Goal: Transaction & Acquisition: Purchase product/service

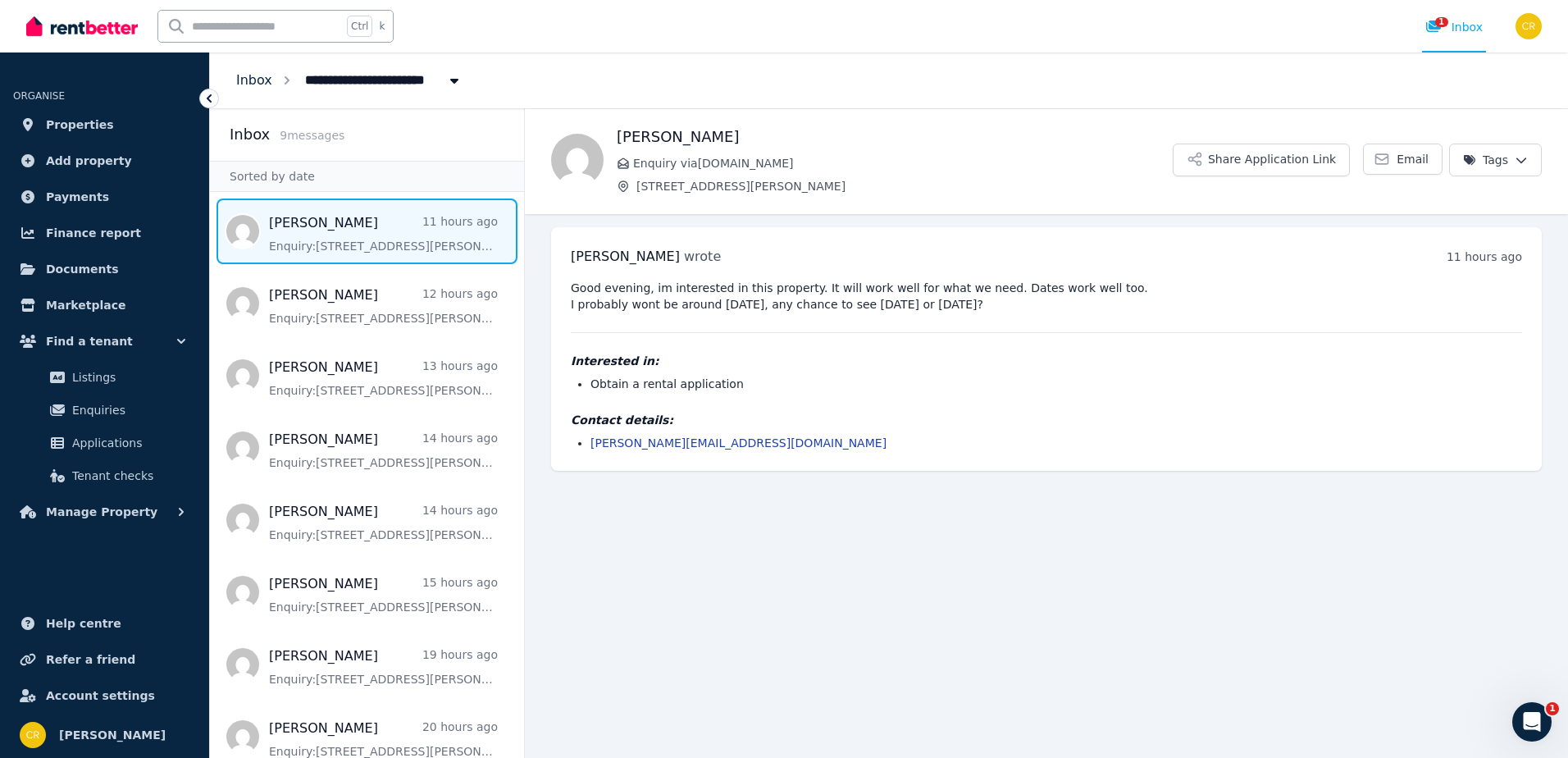
click at [261, 83] on link "Inbox" at bounding box center [254, 80] width 36 height 16
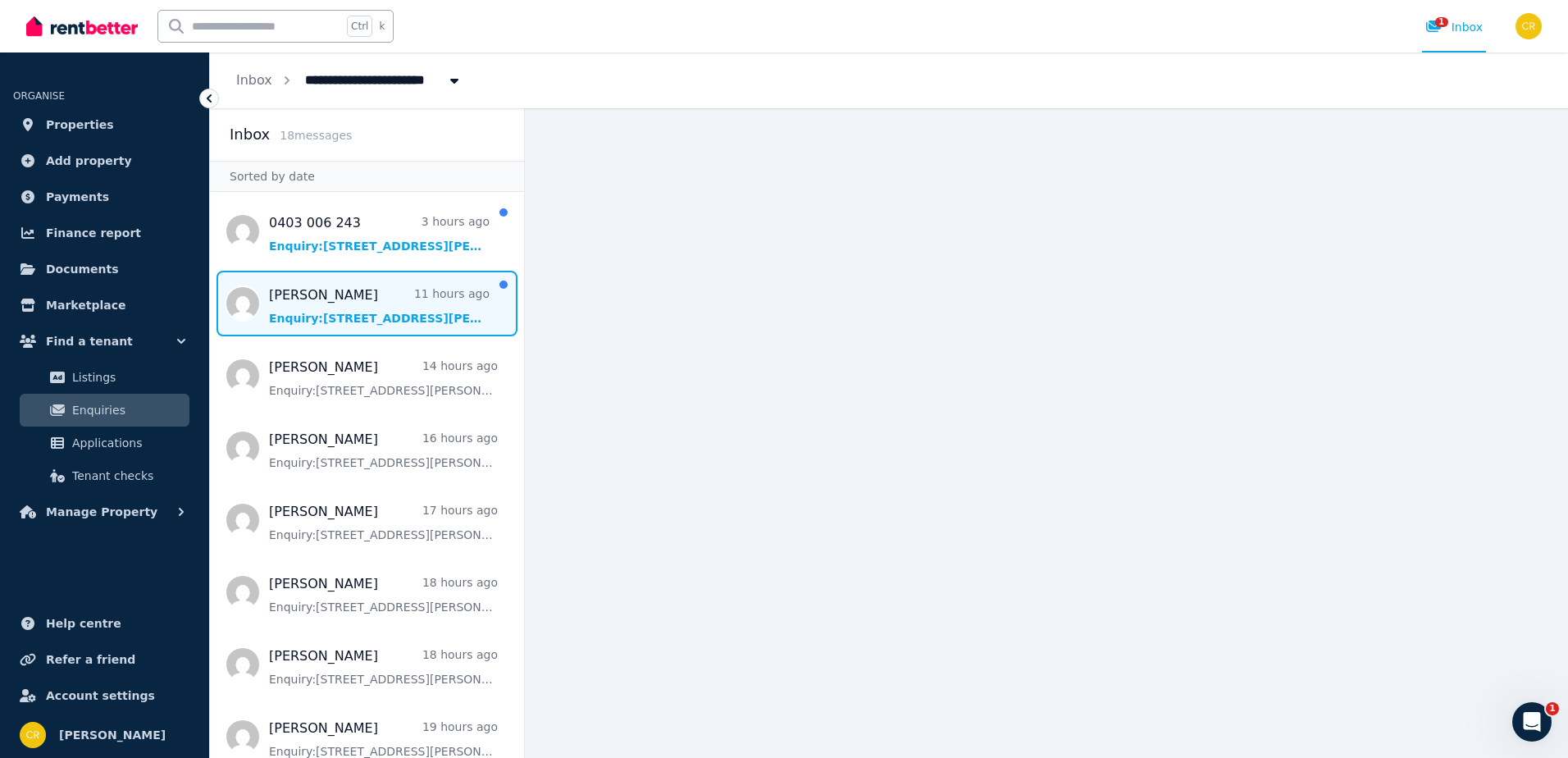
click at [297, 316] on span "Message list" at bounding box center [367, 303] width 314 height 66
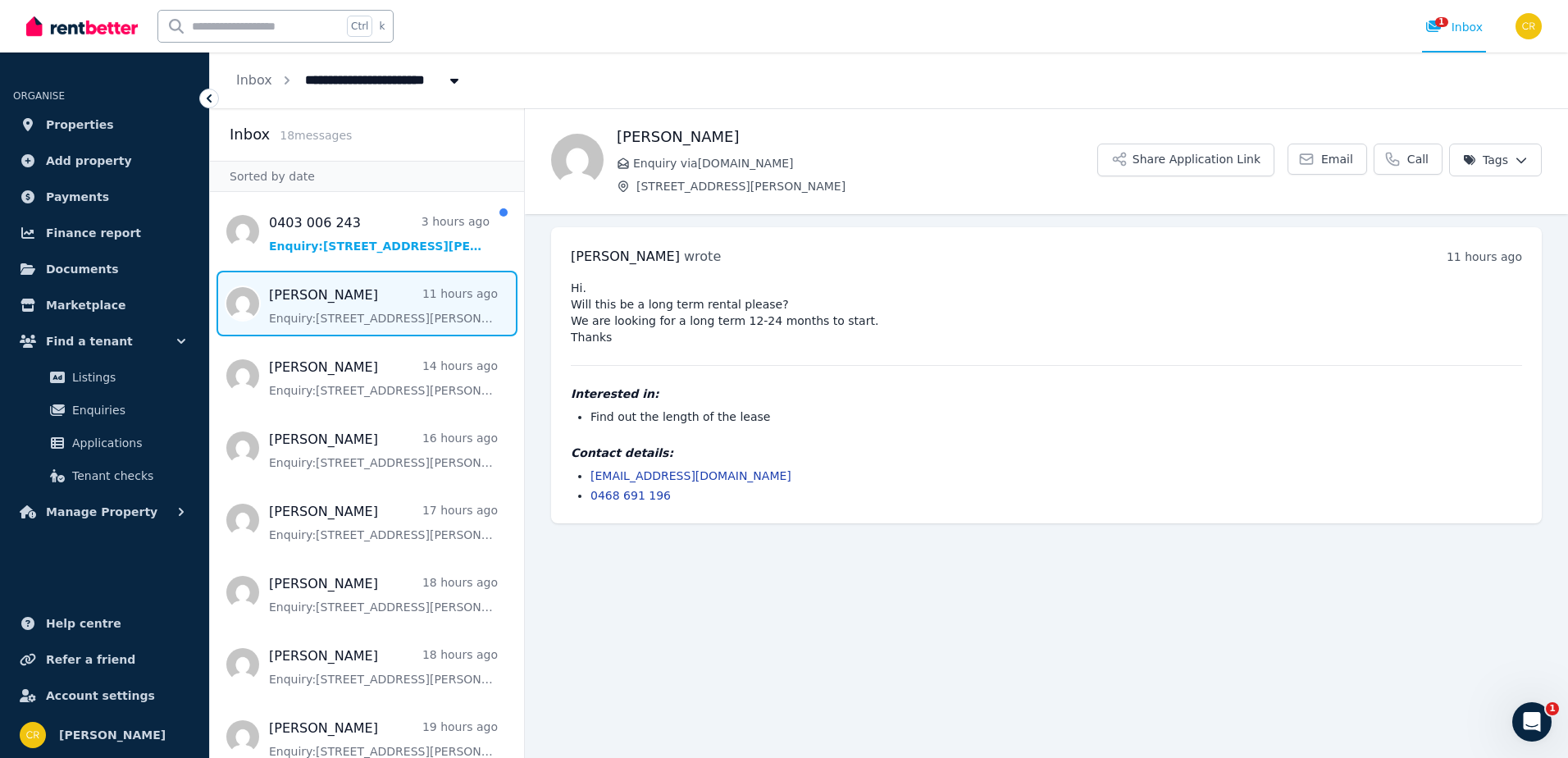
click at [615, 476] on link "[EMAIL_ADDRESS][DOMAIN_NAME]" at bounding box center [691, 476] width 201 height 13
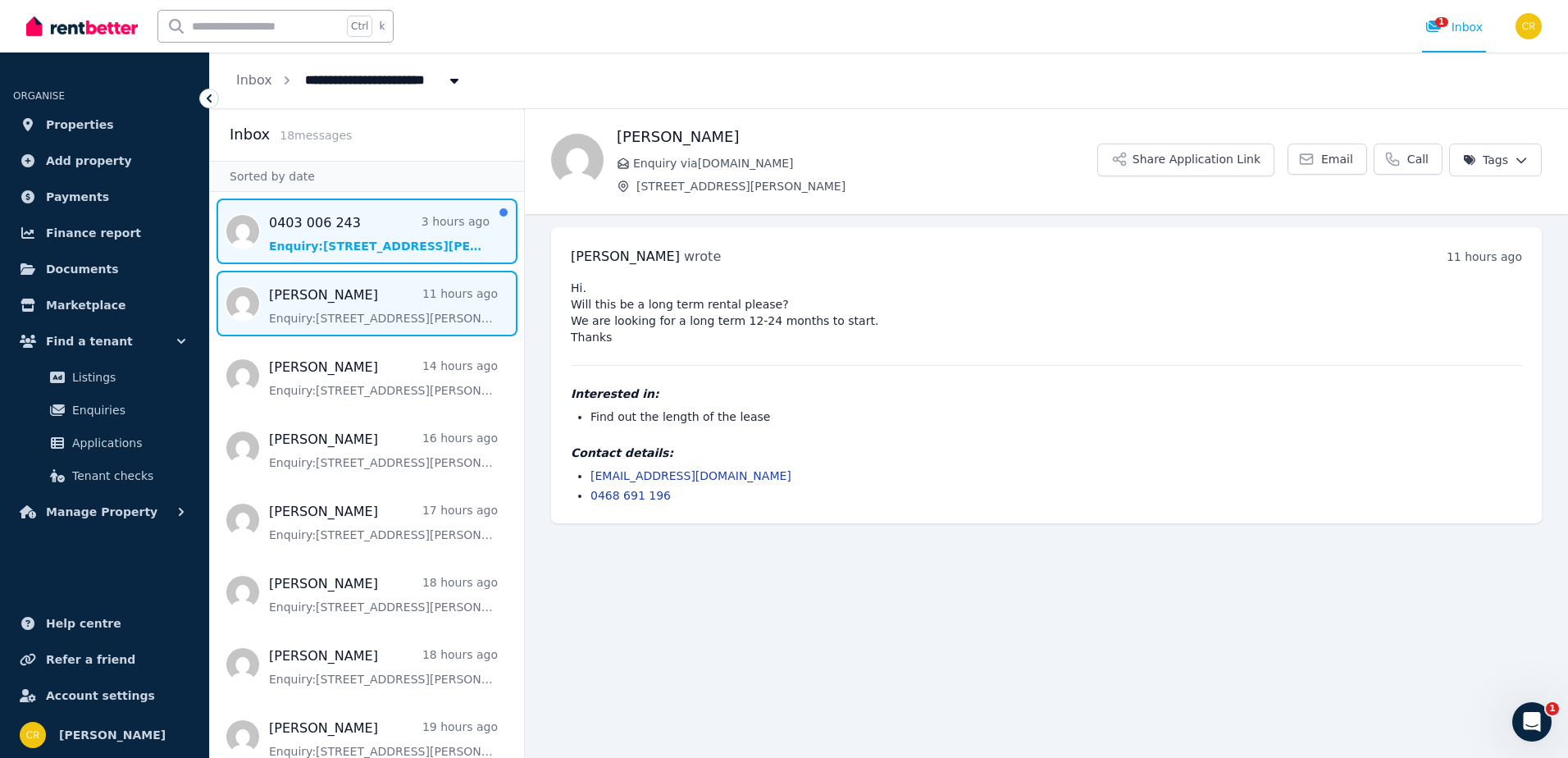
click at [295, 237] on span "Message list" at bounding box center [367, 232] width 314 height 66
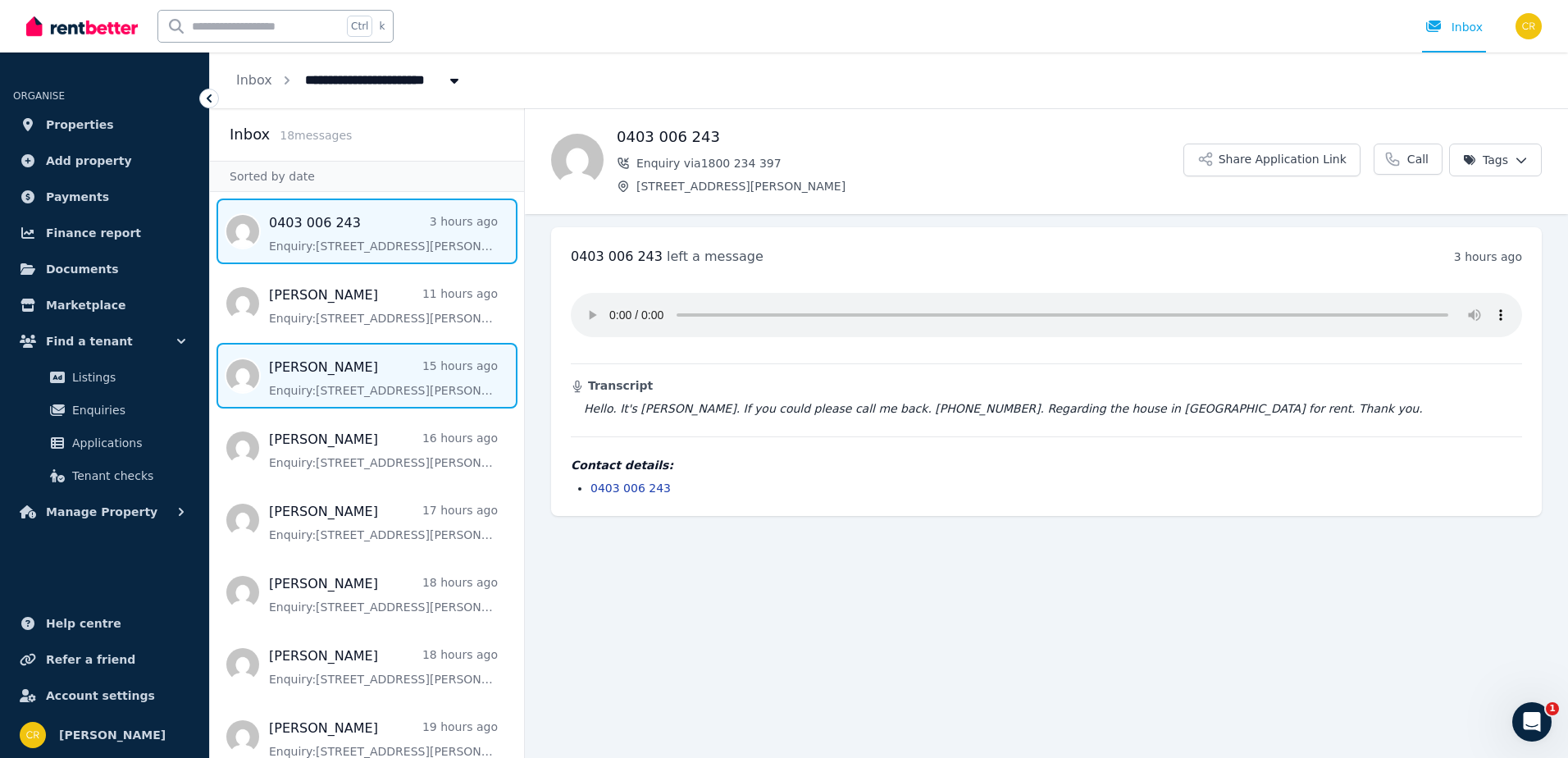
click at [354, 395] on span "Message list" at bounding box center [367, 376] width 314 height 66
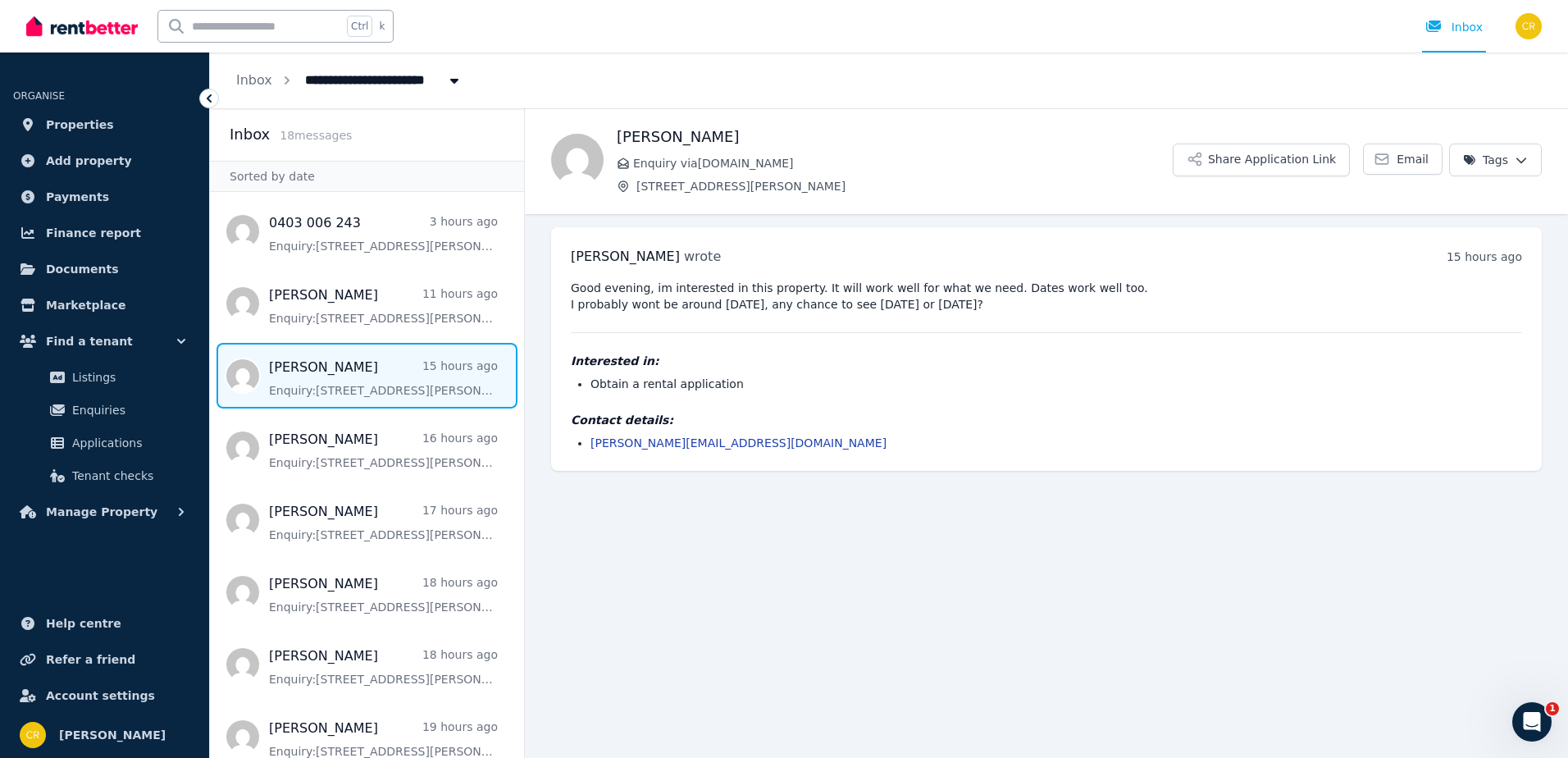
click at [1520, 158] on html "**********" at bounding box center [784, 379] width 1568 height 758
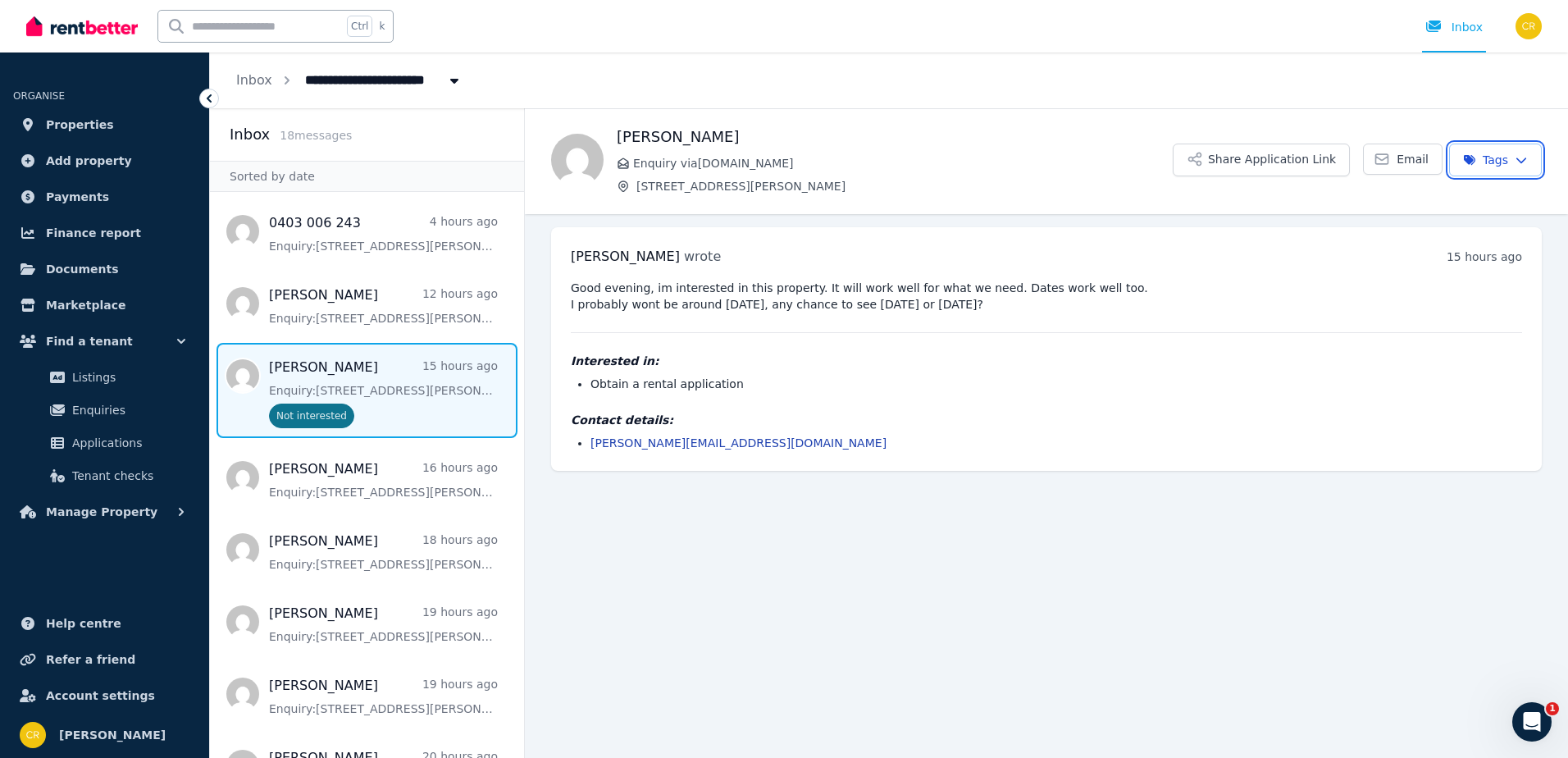
click at [167, 511] on html "**********" at bounding box center [784, 379] width 1568 height 758
click at [182, 515] on icon "button" at bounding box center [182, 512] width 16 height 16
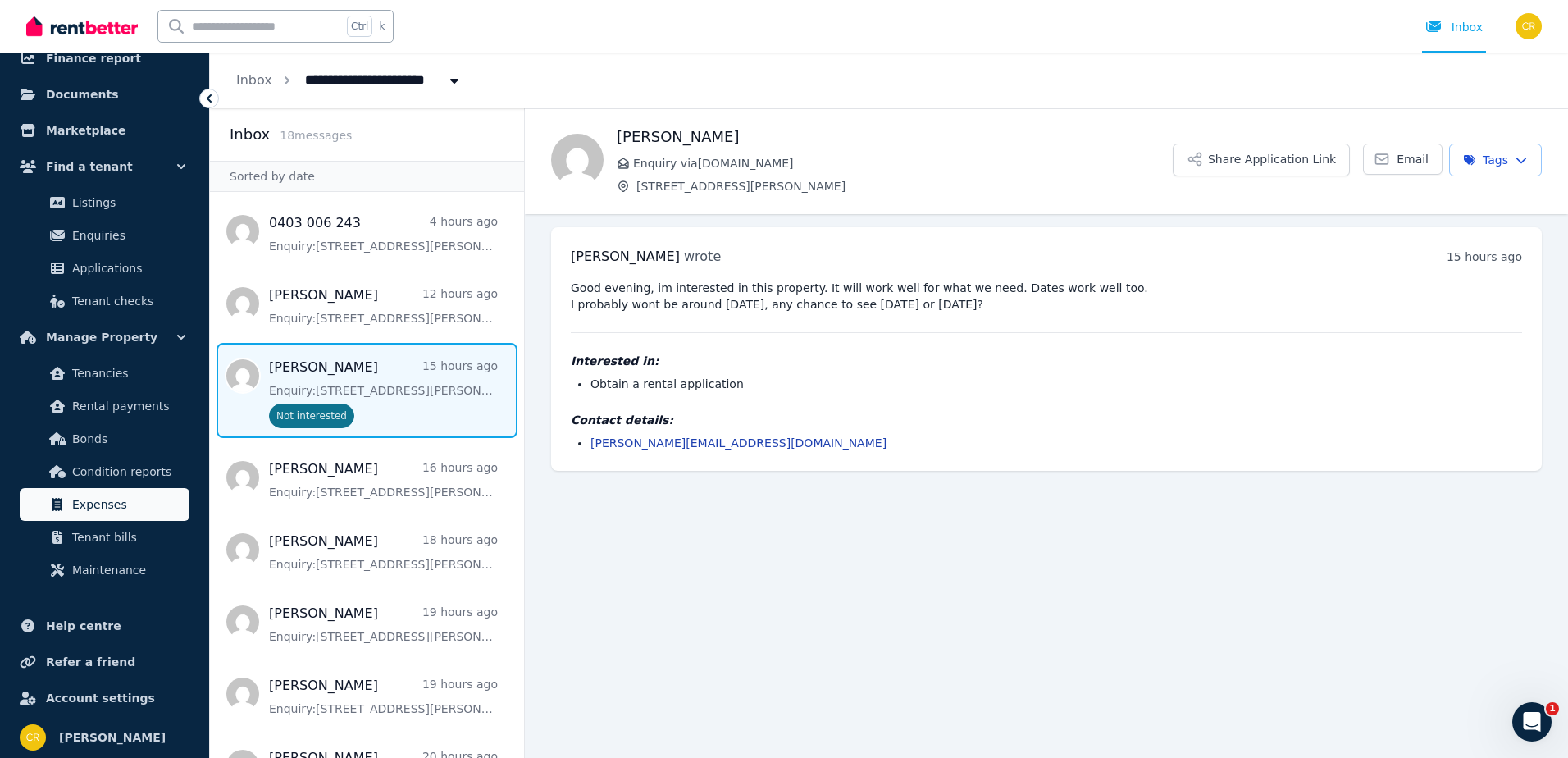
scroll to position [178, 0]
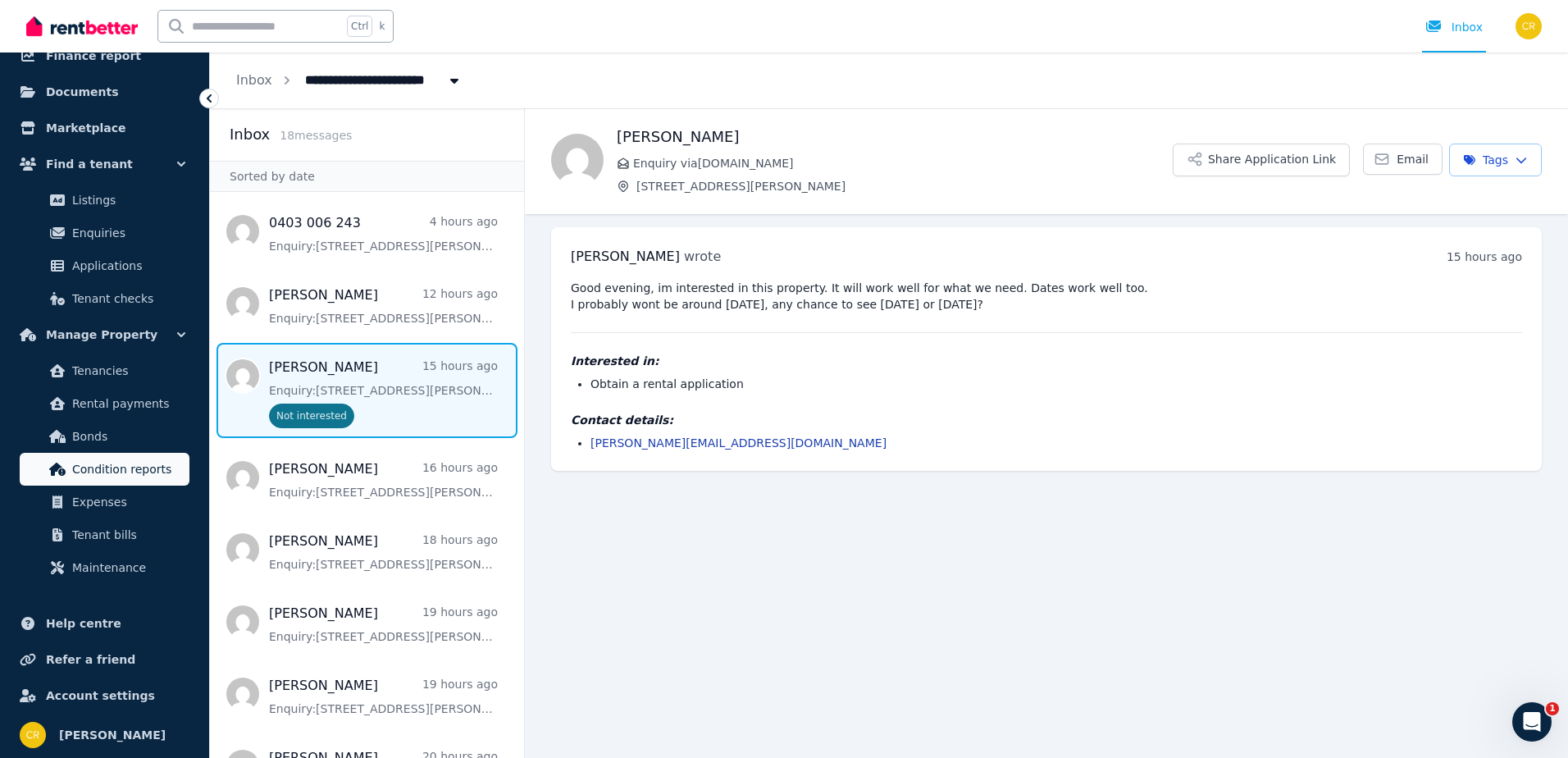
click at [175, 470] on span "Condition reports" at bounding box center [127, 469] width 111 height 20
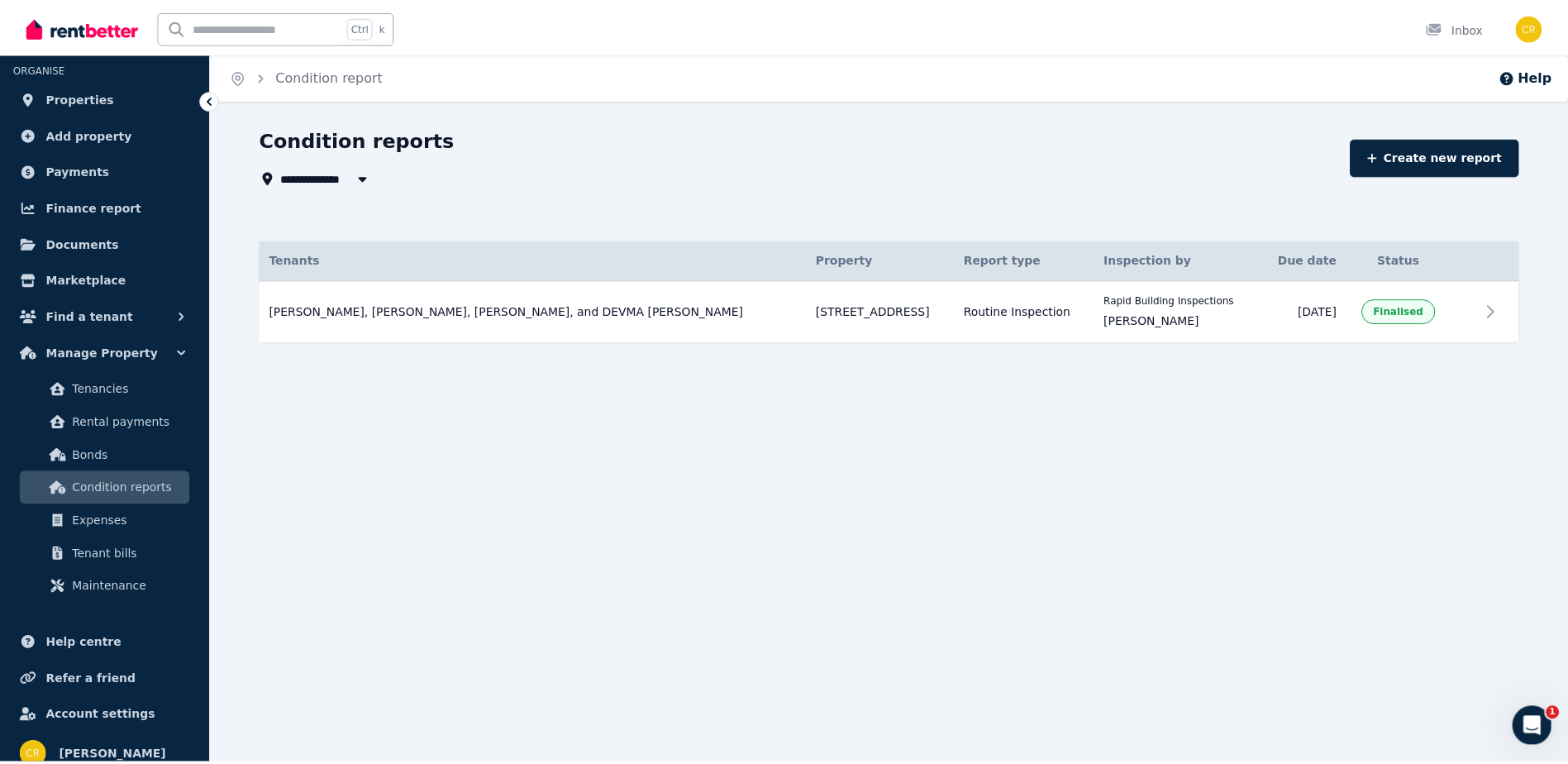
scroll to position [43, 0]
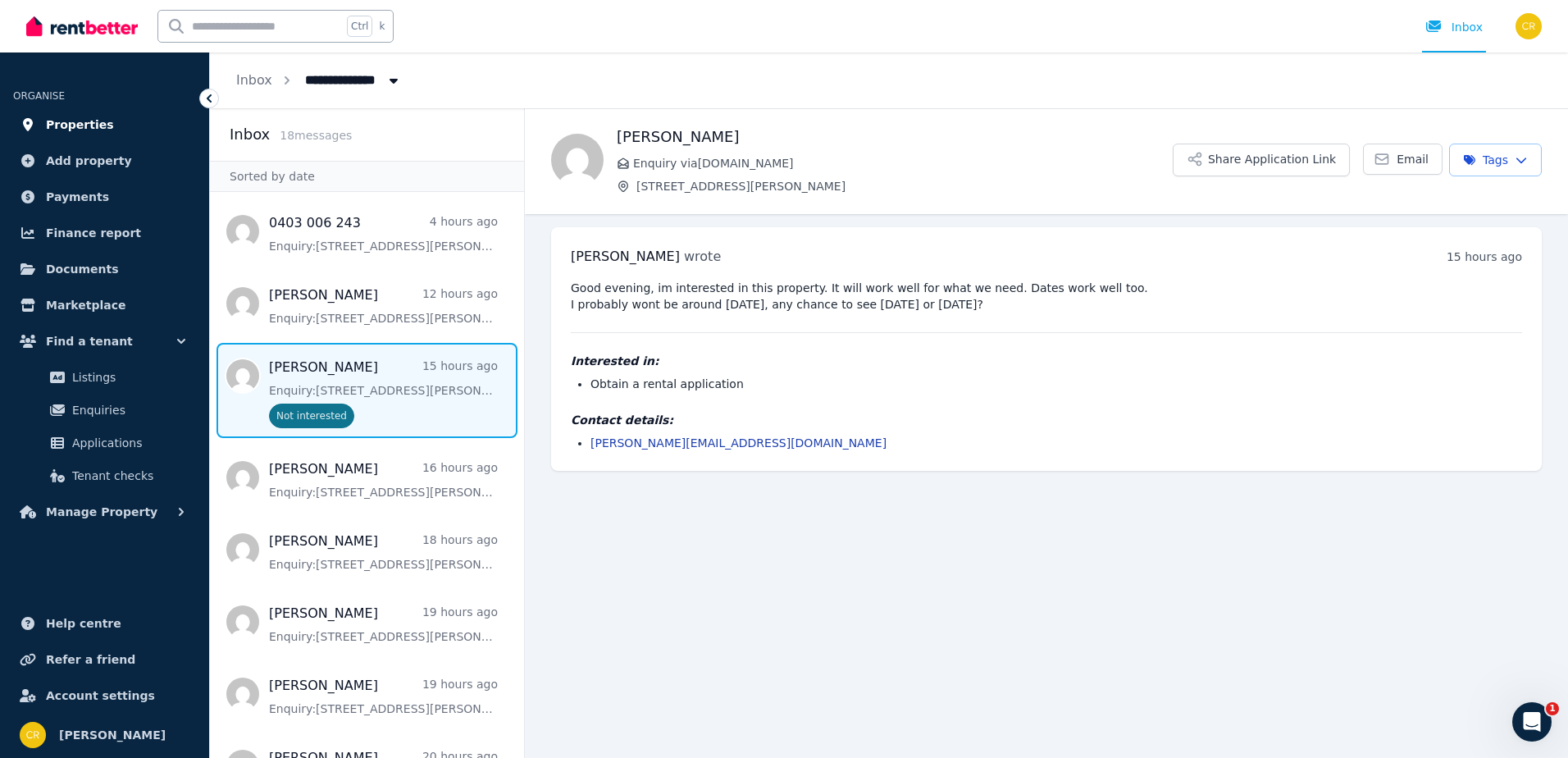
click at [53, 119] on span "Properties" at bounding box center [80, 125] width 68 height 20
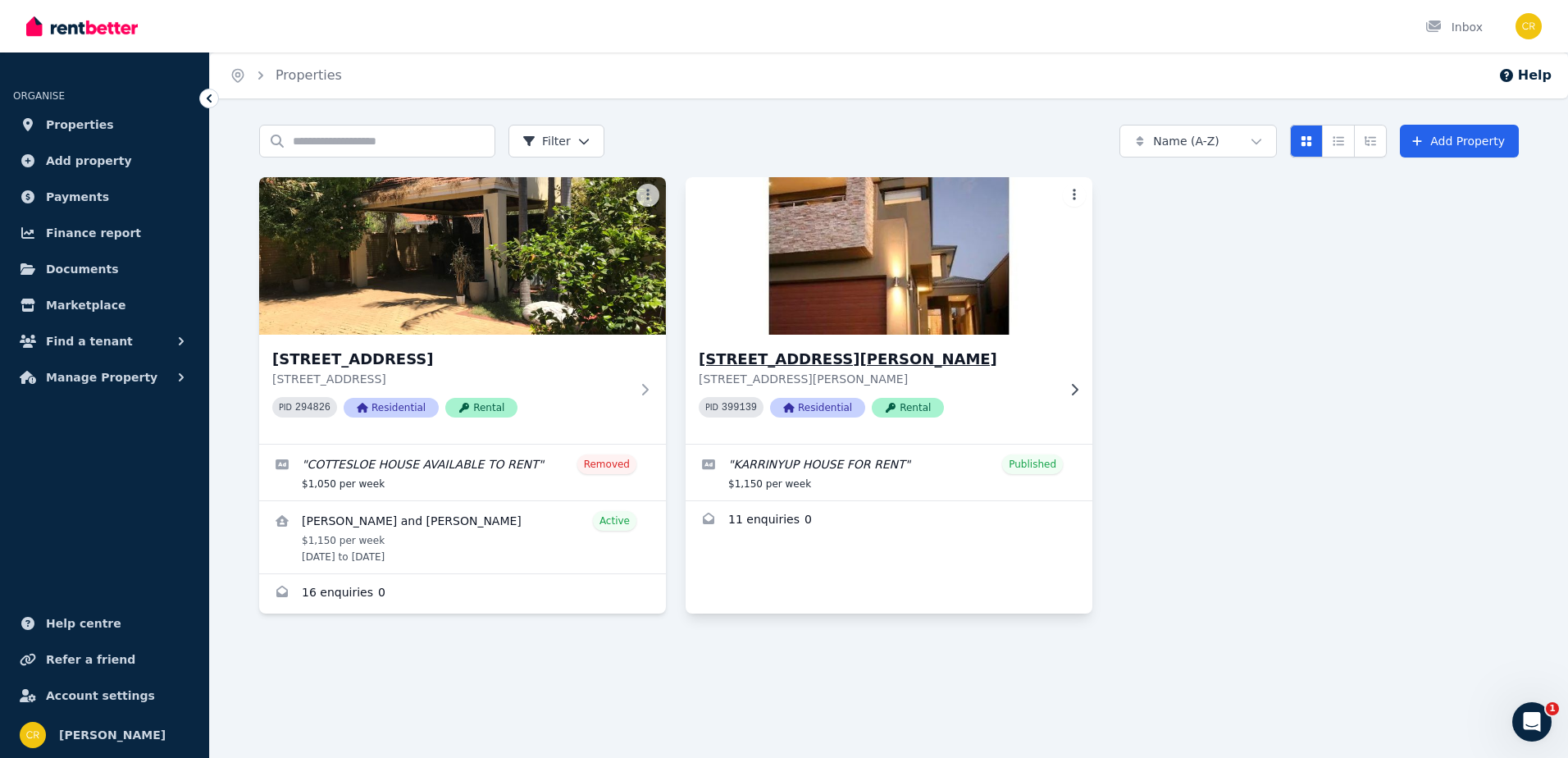
click at [924, 382] on p "[STREET_ADDRESS][PERSON_NAME]" at bounding box center [877, 379] width 357 height 16
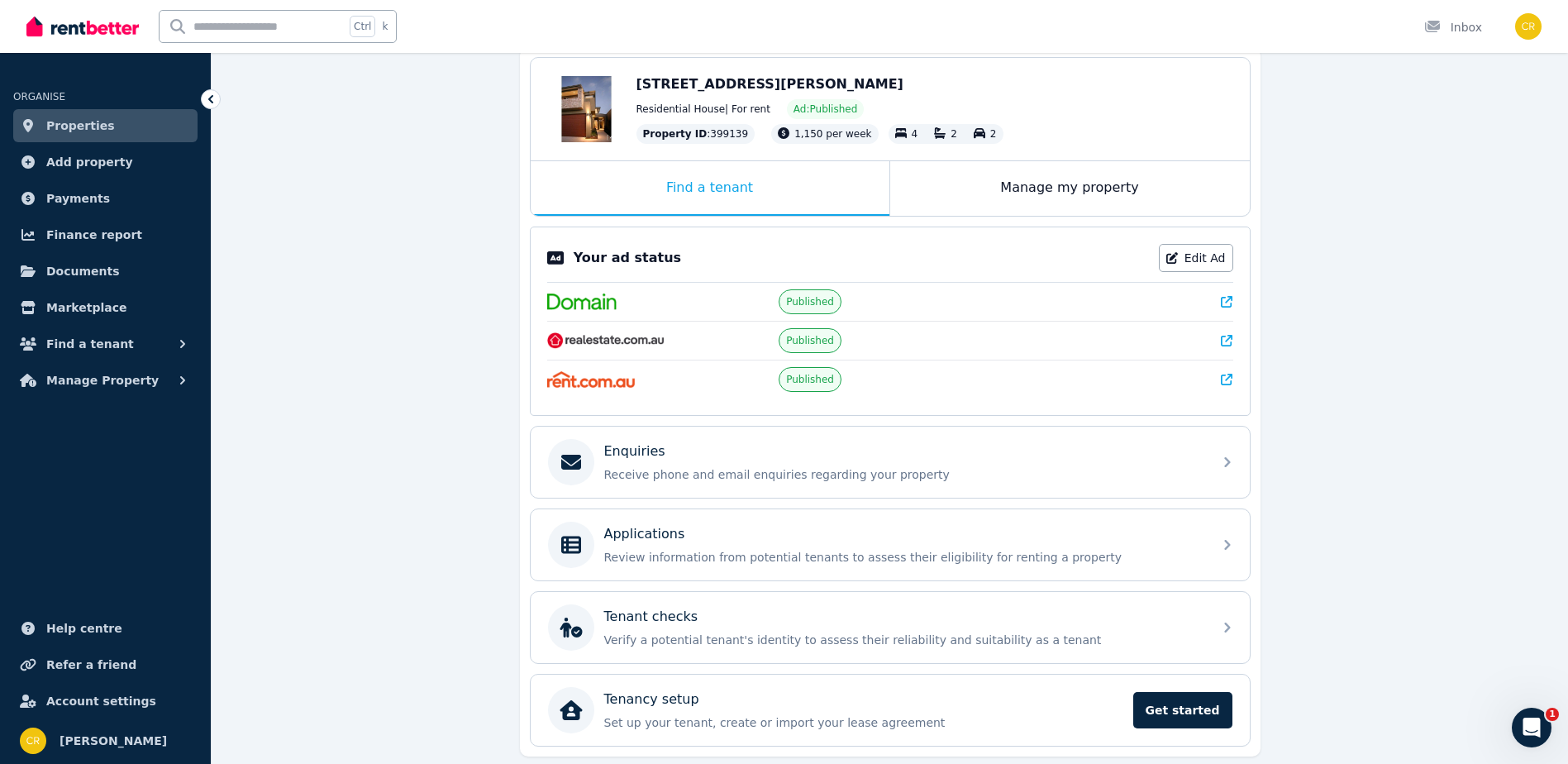
scroll to position [139, 0]
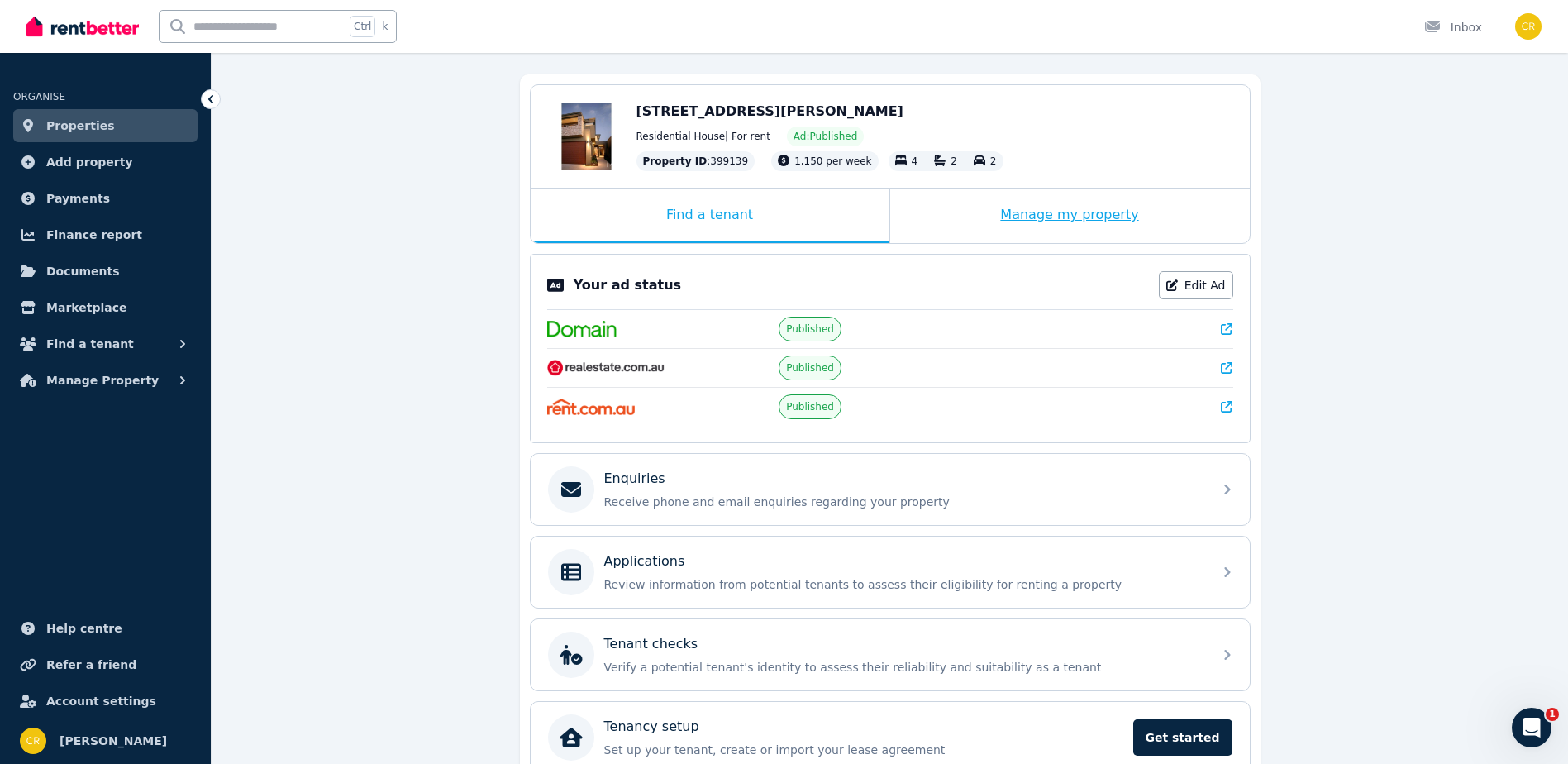
click at [1030, 214] on div "Manage my property" at bounding box center [1070, 216] width 359 height 55
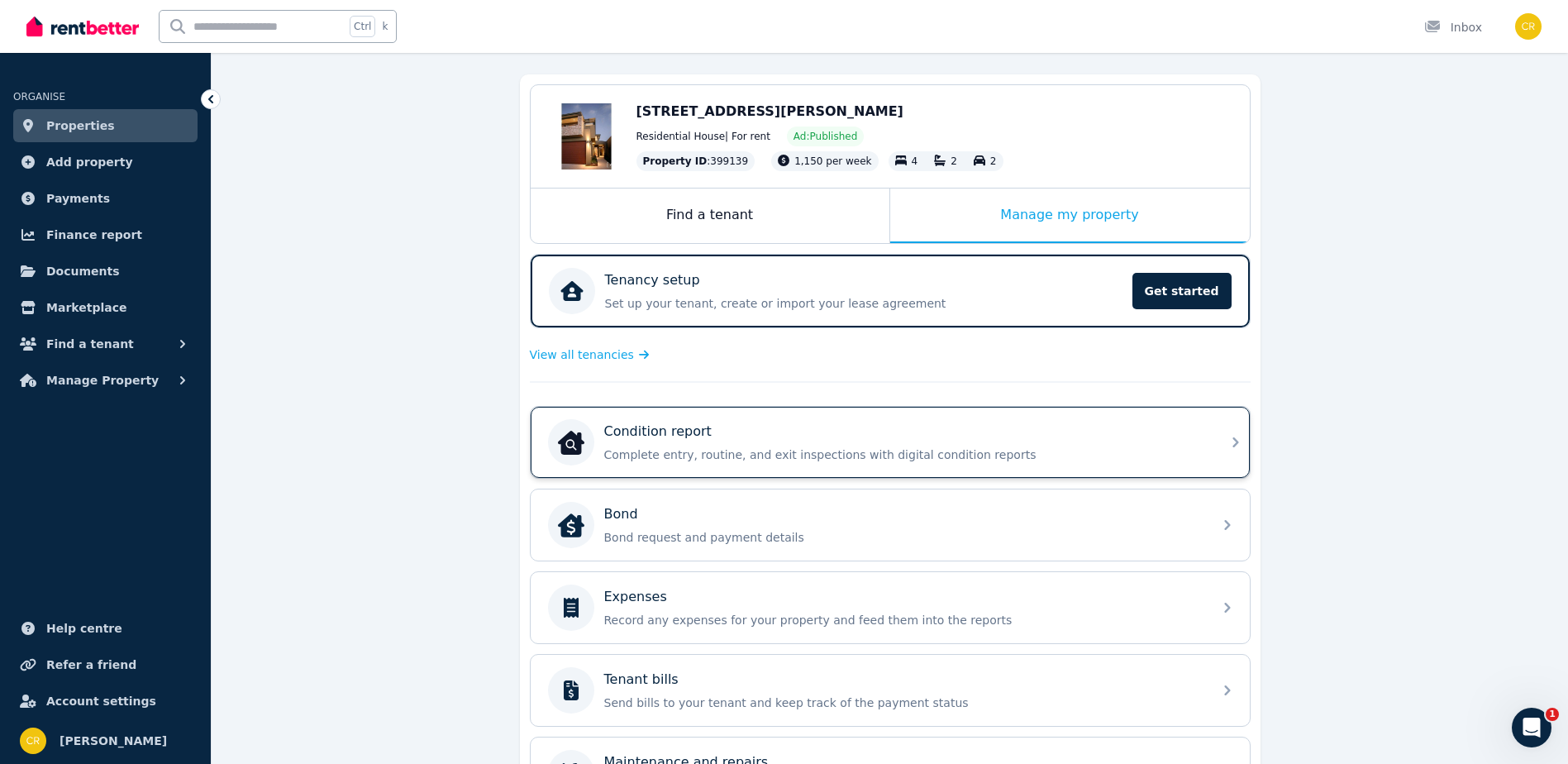
click at [1233, 442] on icon at bounding box center [1236, 442] width 20 height 20
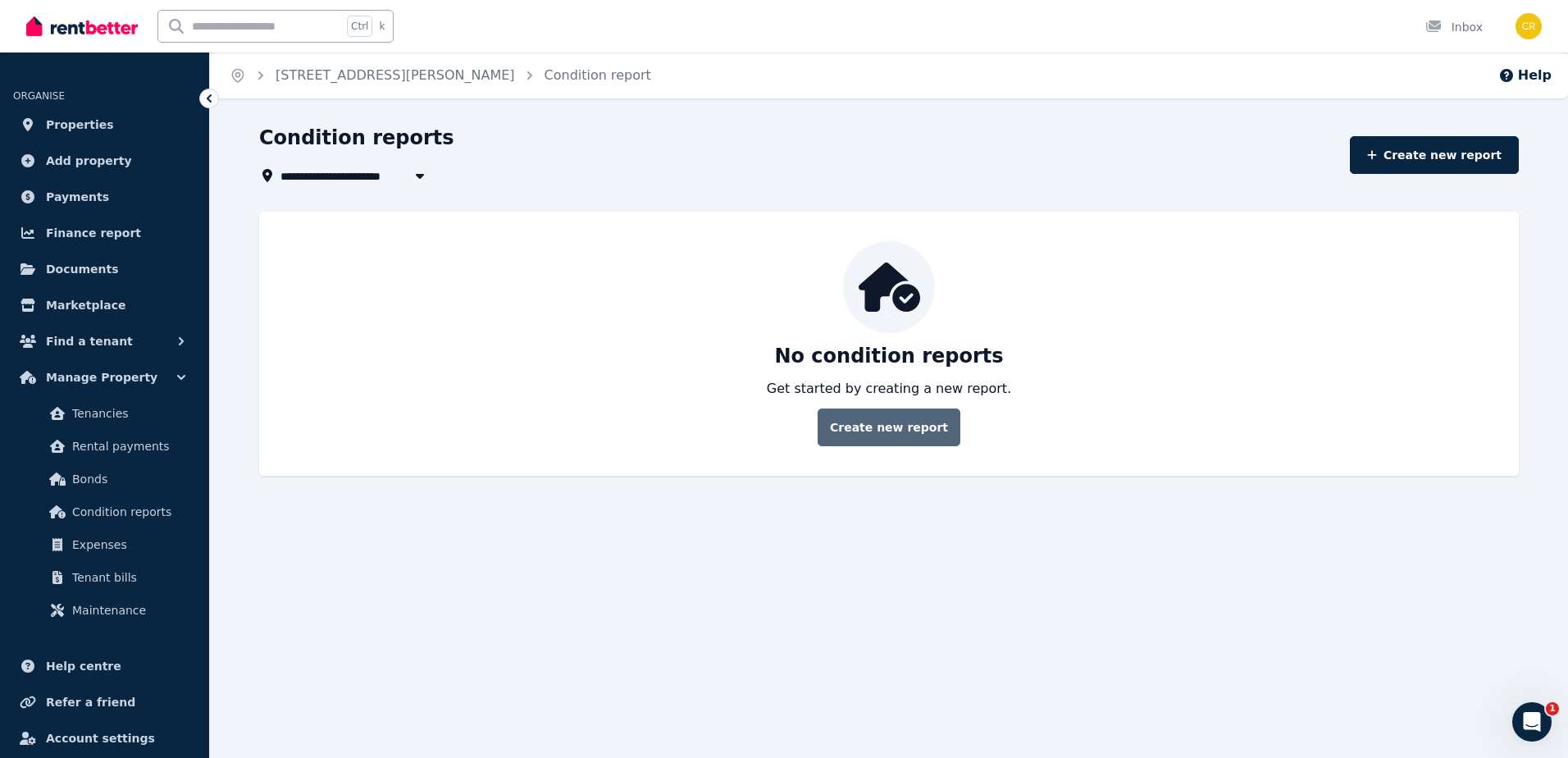
click at [893, 429] on link "Create new report" at bounding box center [889, 428] width 143 height 38
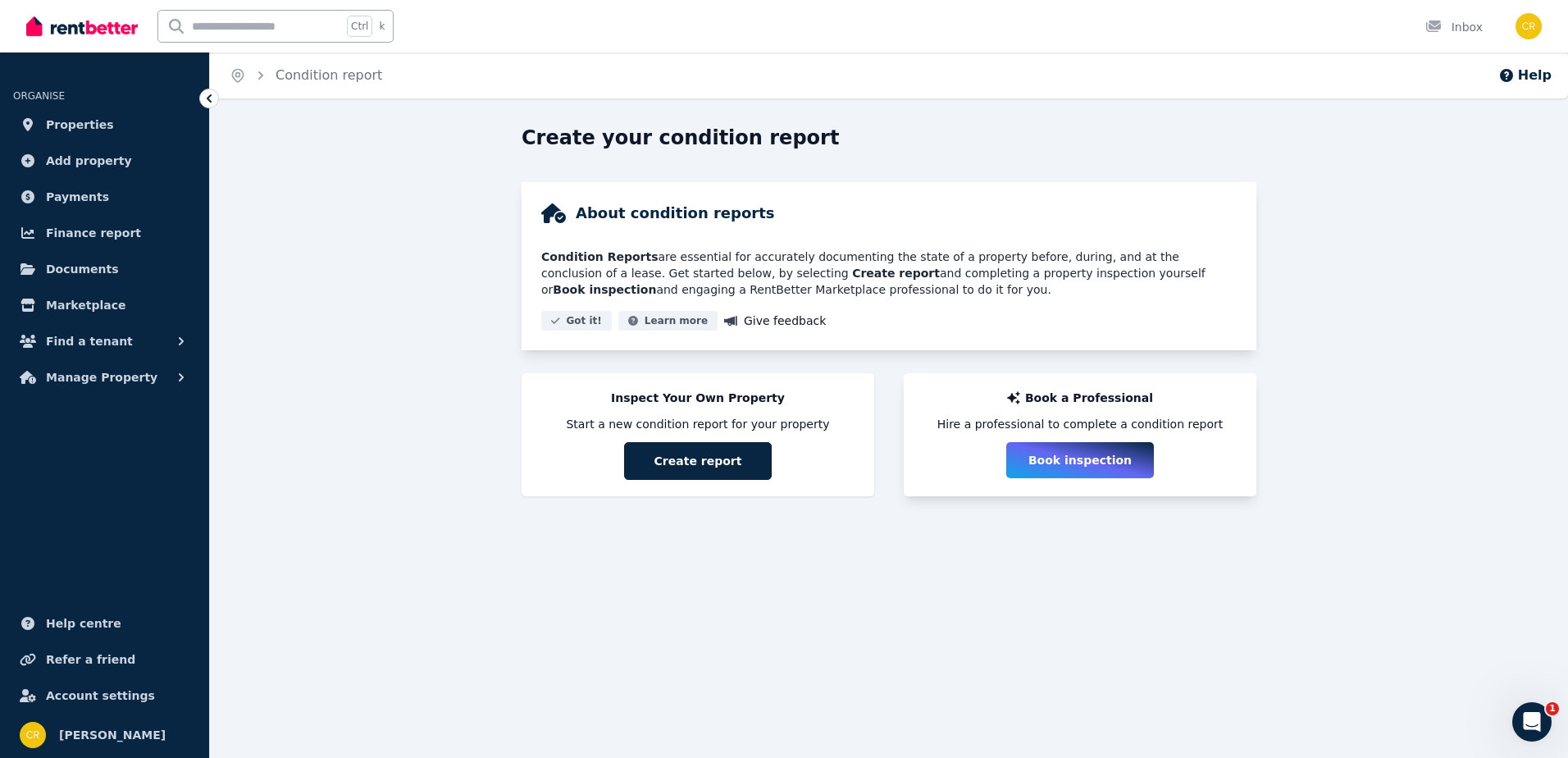
click at [1092, 455] on button "Book inspection" at bounding box center [1081, 460] width 148 height 36
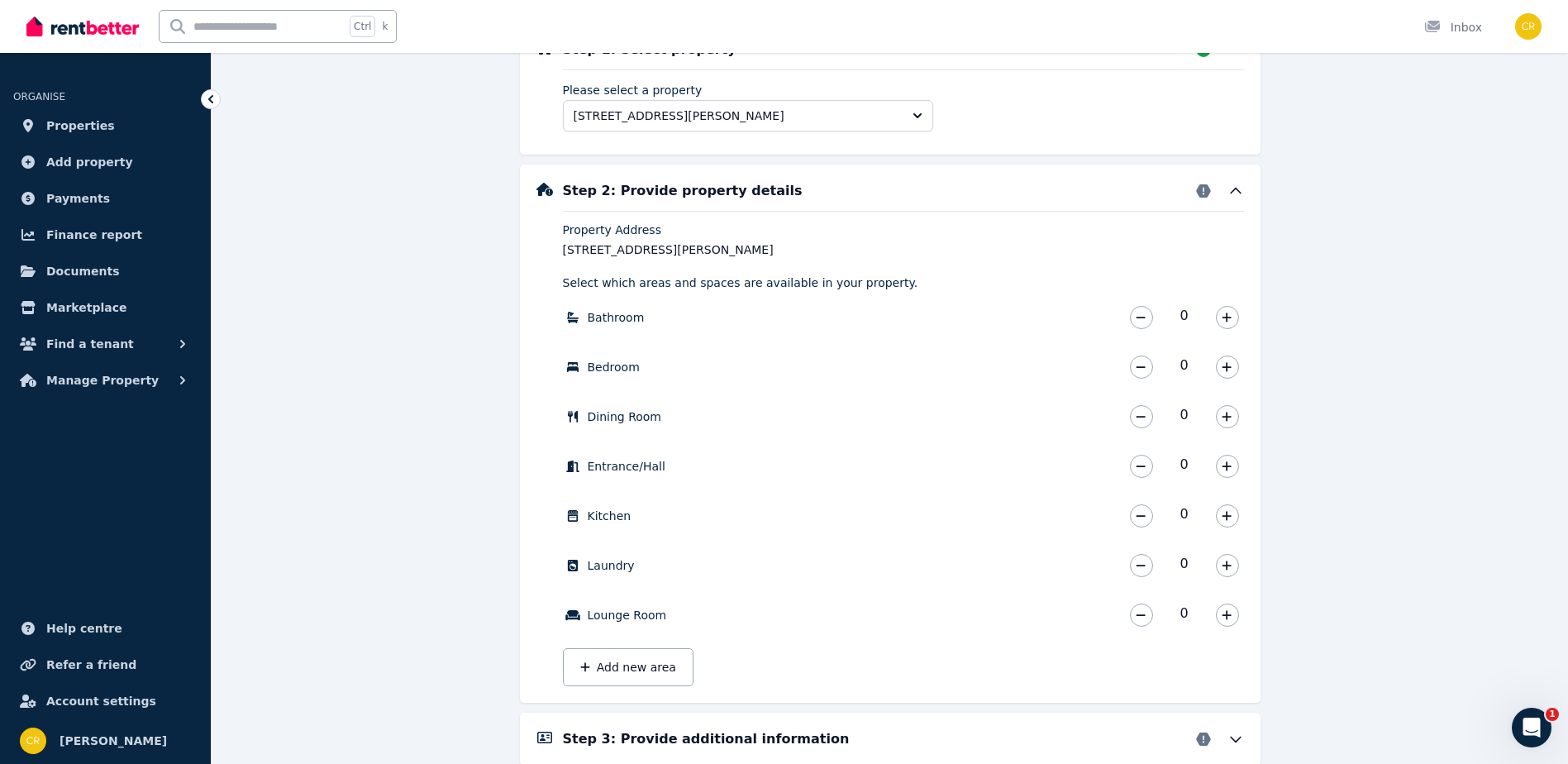
scroll to position [579, 0]
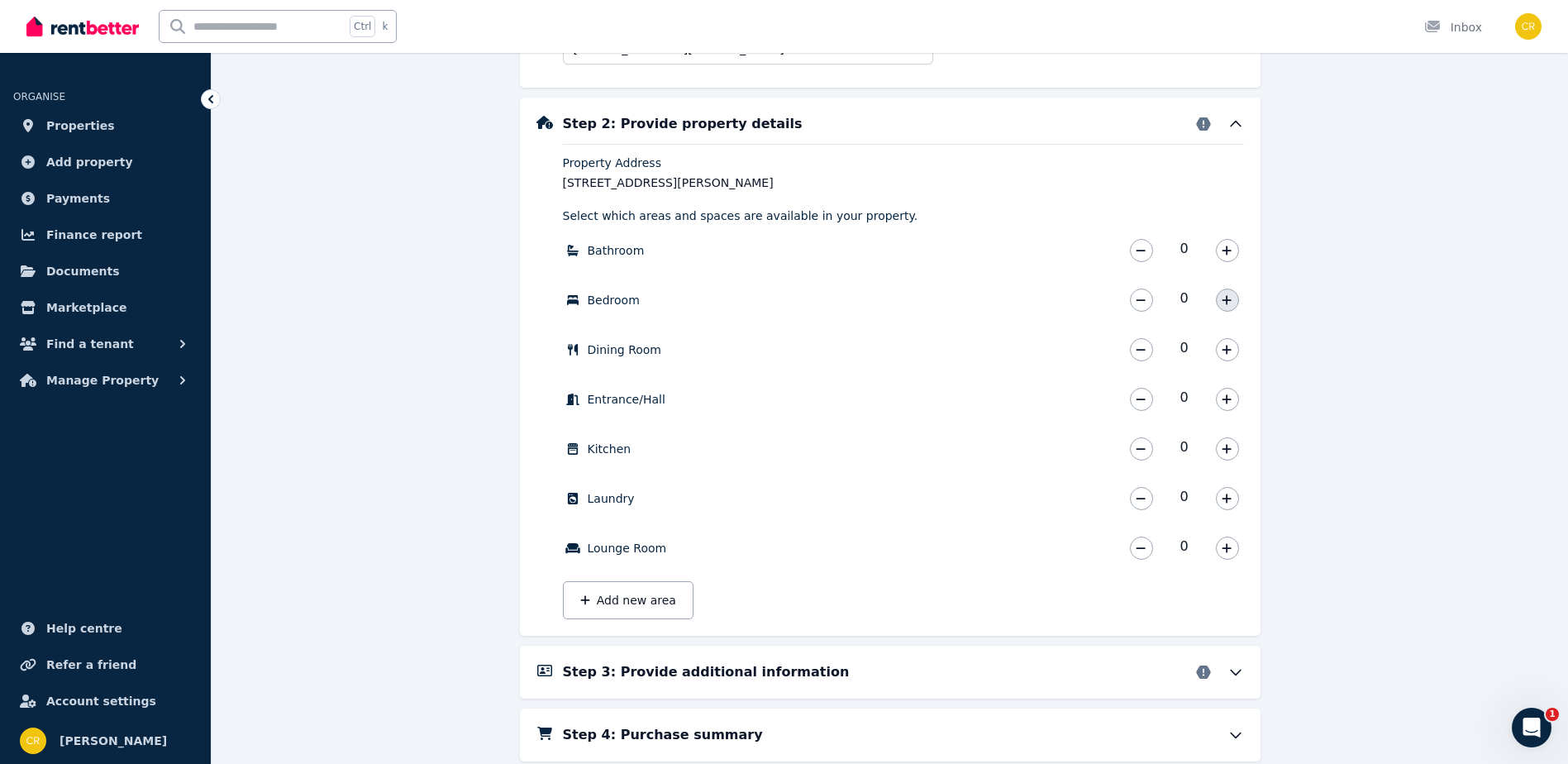
click at [1224, 300] on icon "button" at bounding box center [1227, 299] width 9 height 9
click at [1221, 253] on button "button" at bounding box center [1228, 250] width 23 height 23
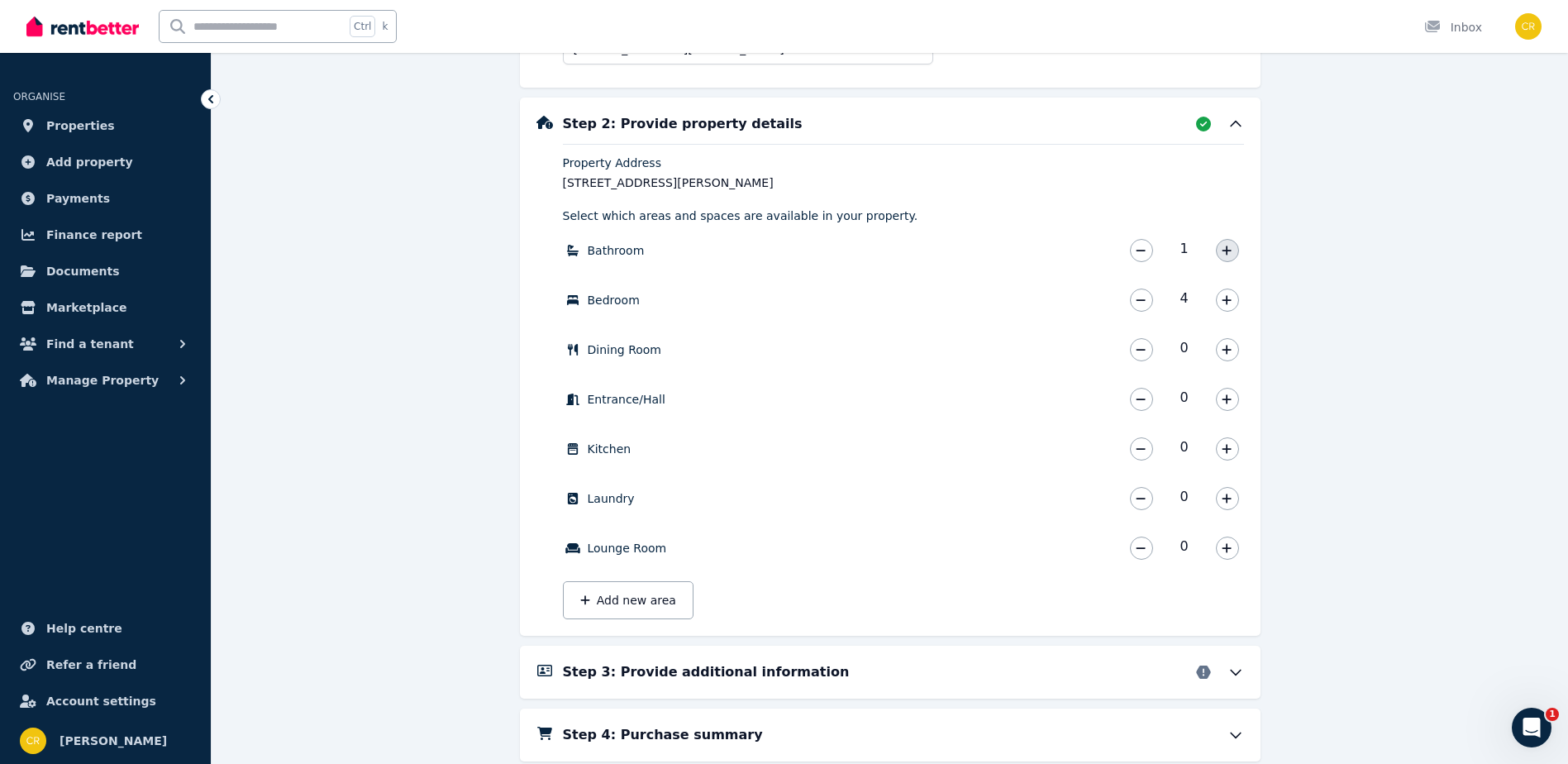
click at [1221, 253] on button "button" at bounding box center [1228, 250] width 23 height 23
click at [1230, 404] on icon "button" at bounding box center [1227, 399] width 10 height 12
click at [1225, 453] on icon "button" at bounding box center [1227, 449] width 10 height 12
click at [1234, 497] on button "button" at bounding box center [1228, 499] width 23 height 23
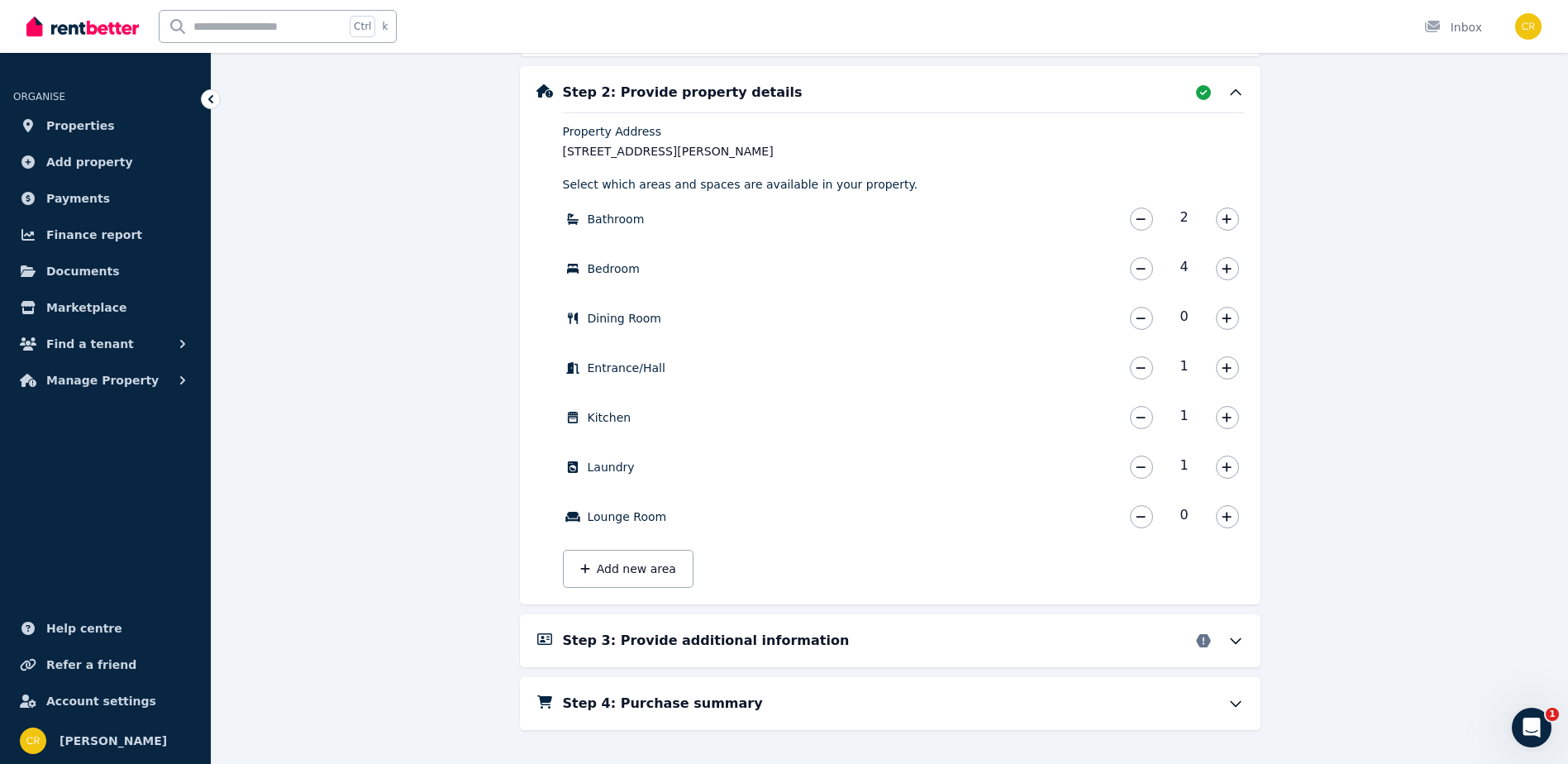
scroll to position [636, 0]
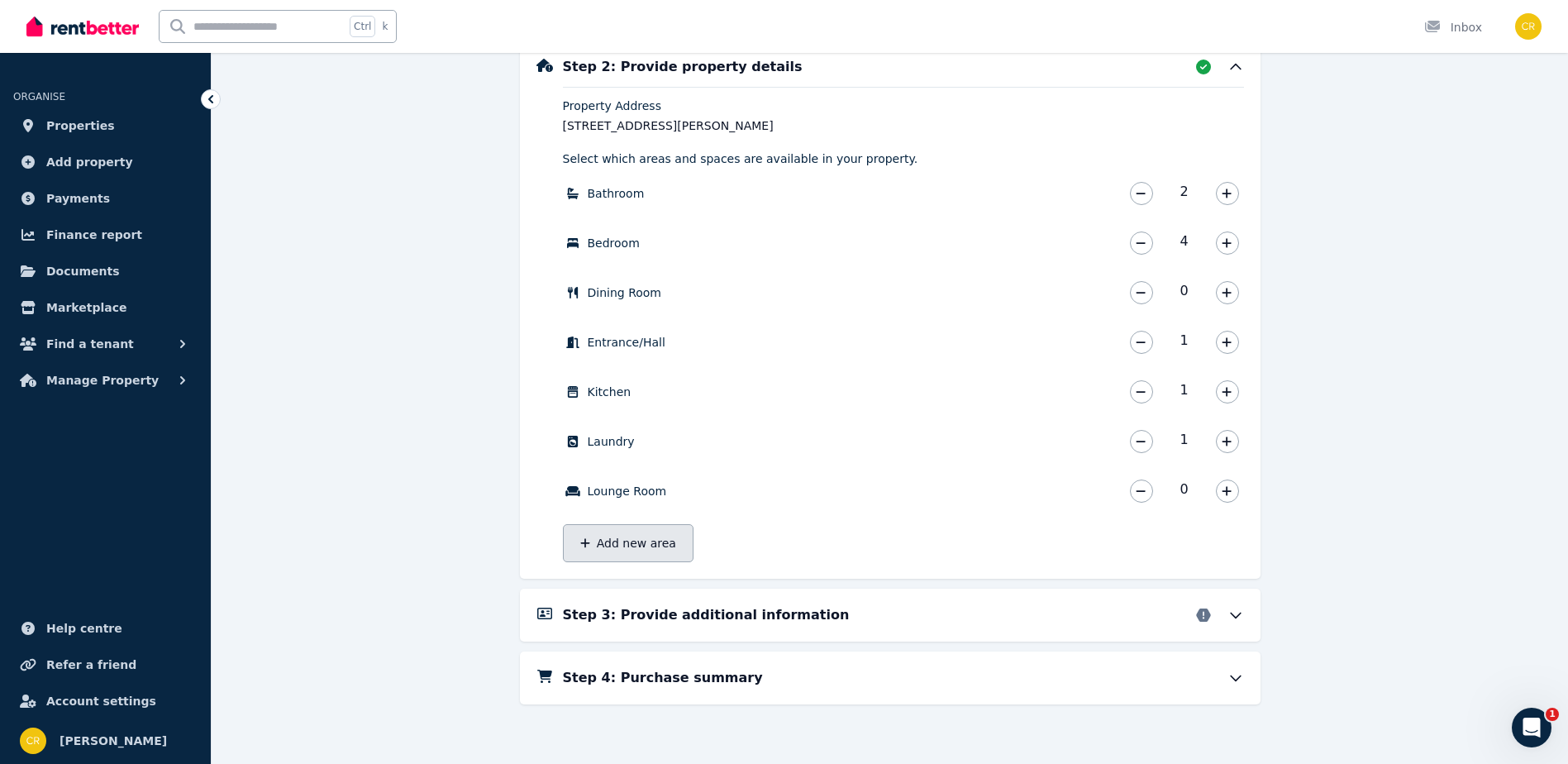
click at [640, 548] on button "Add new area" at bounding box center [629, 544] width 131 height 38
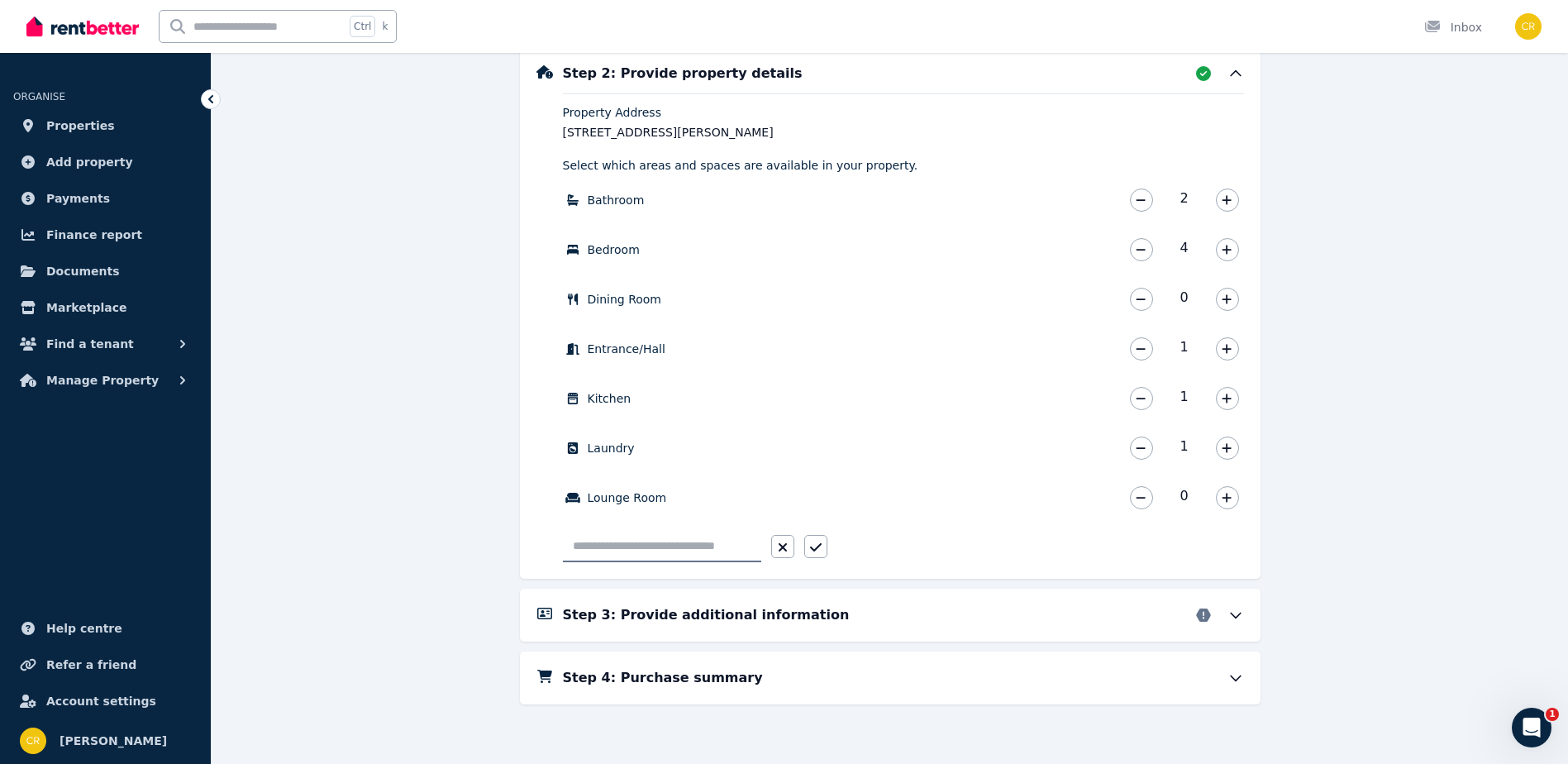
scroll to position [630, 0]
type input "******"
click at [818, 549] on icon "button" at bounding box center [815, 548] width 12 height 8
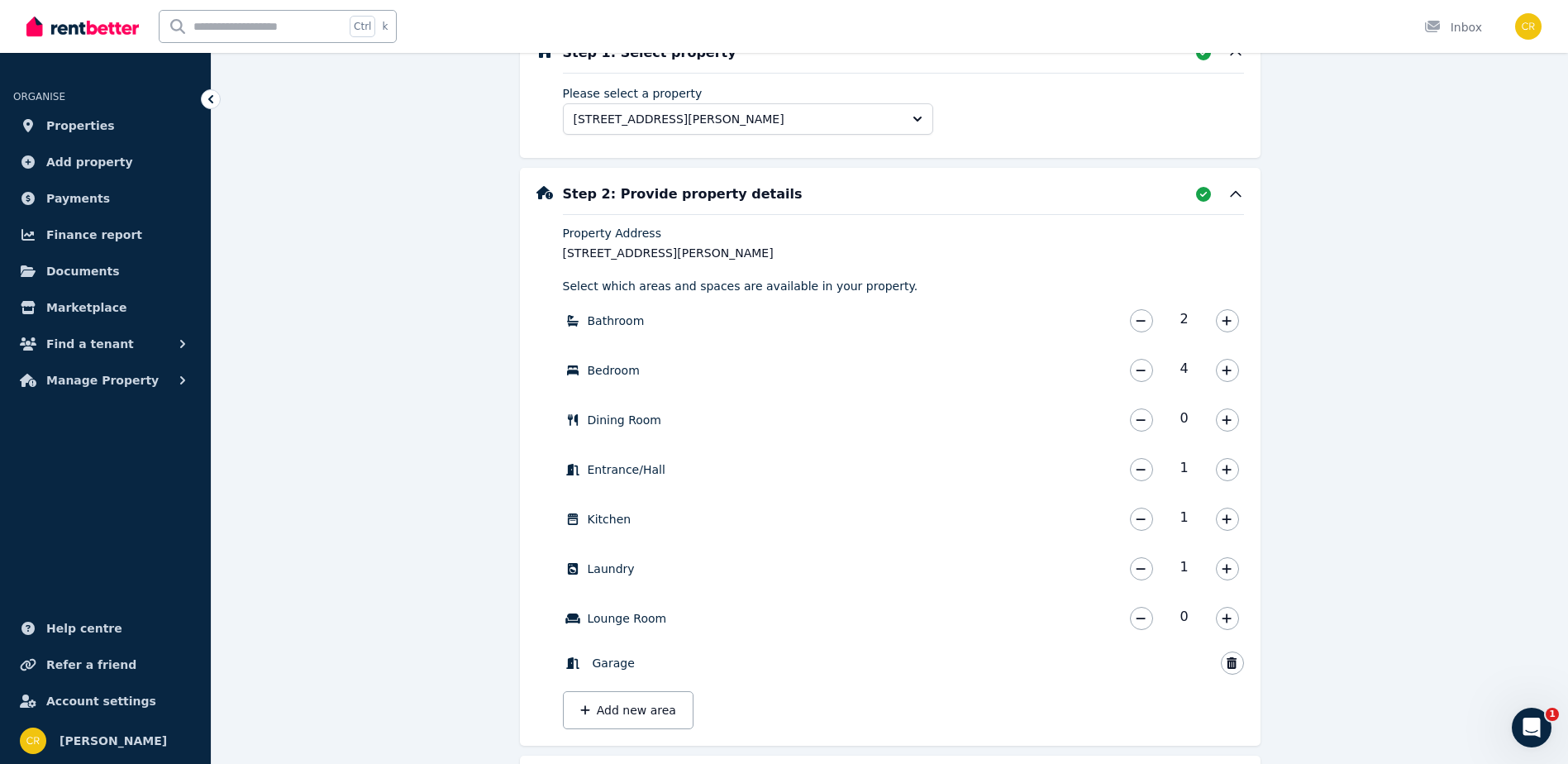
scroll to position [675, 0]
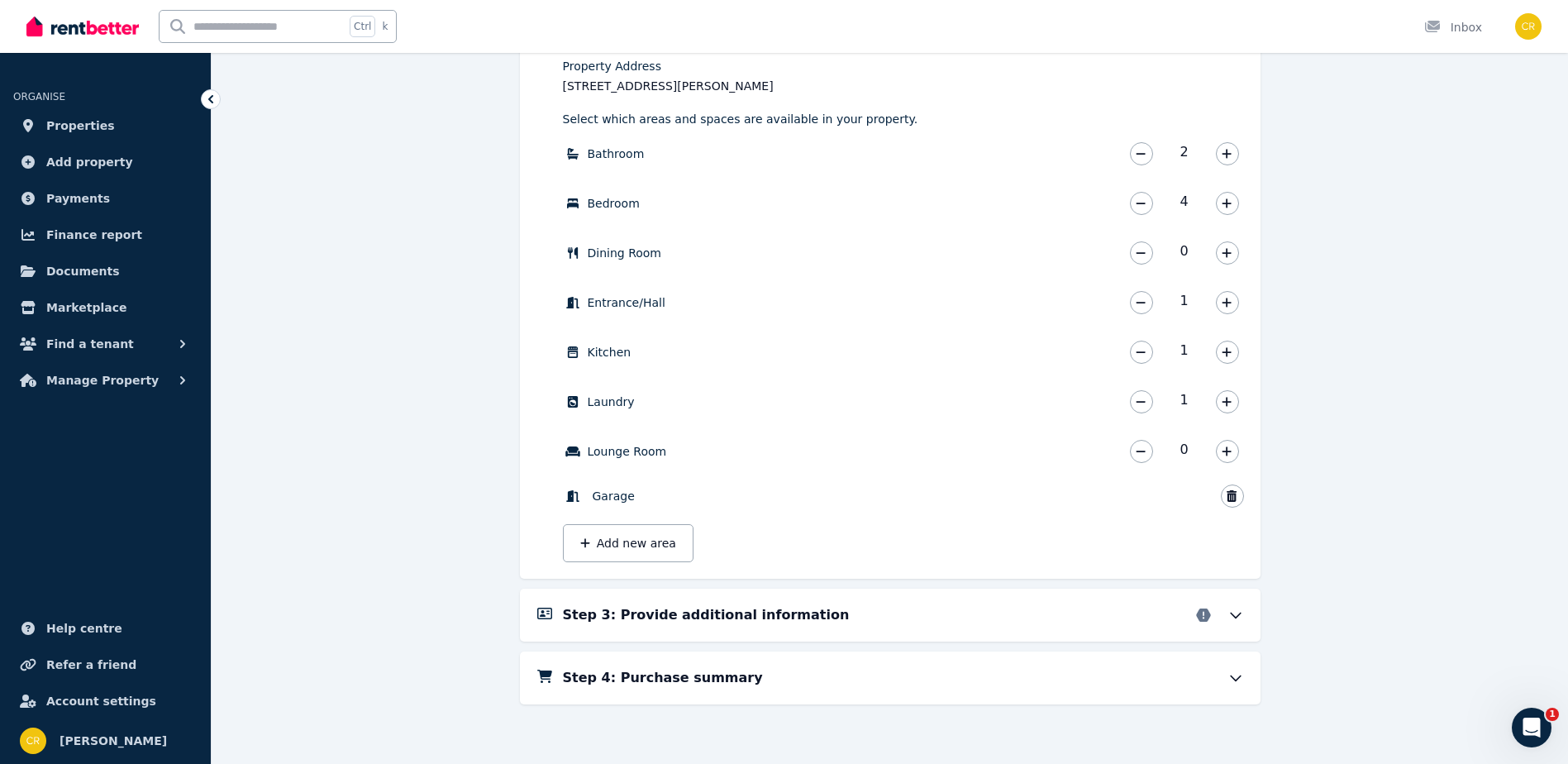
click at [860, 625] on div "Step 3: Provide additional information" at bounding box center [904, 616] width 681 height 20
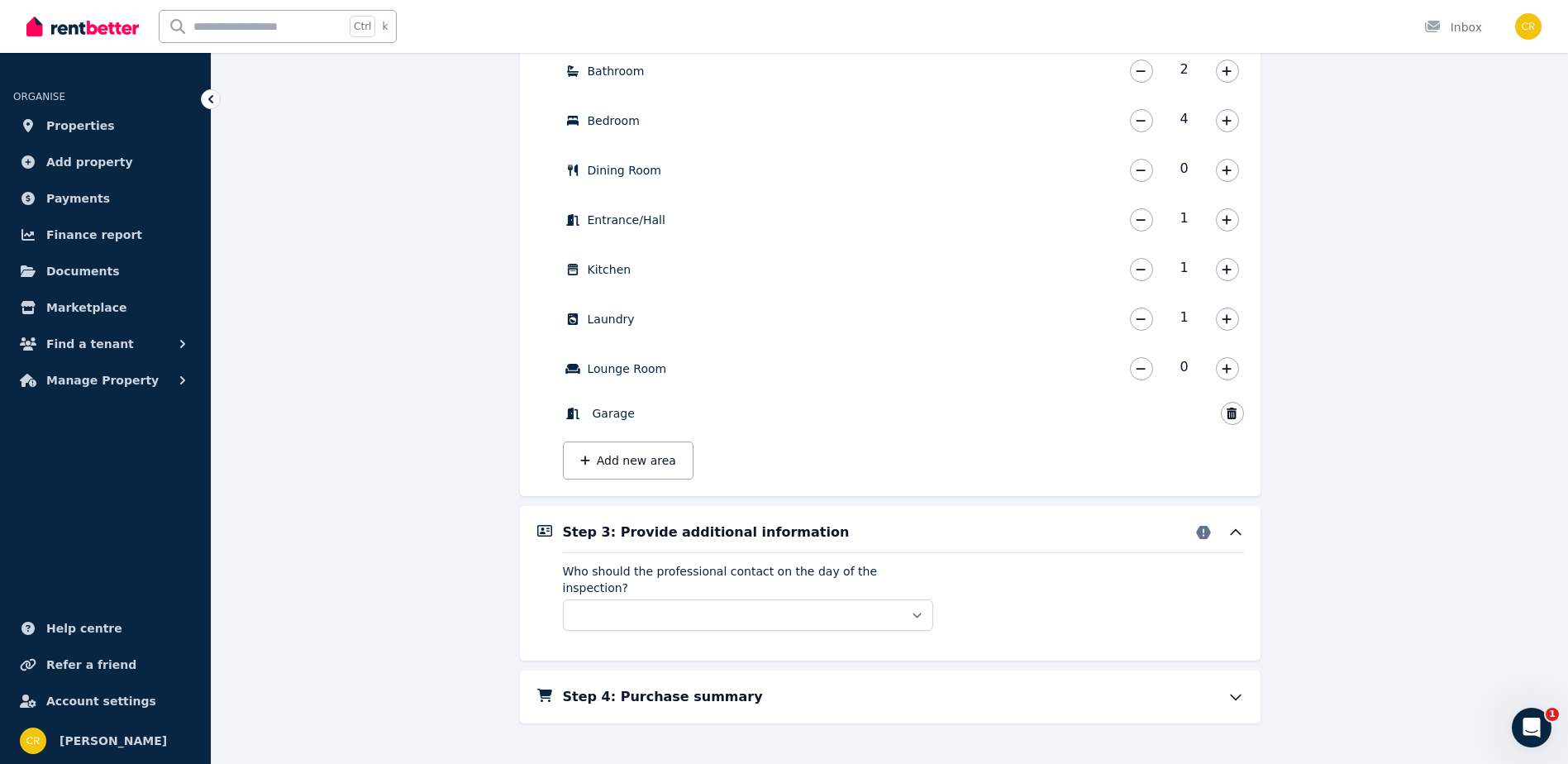
scroll to position [761, 0]
click at [681, 597] on select "** ****** *****" at bounding box center [748, 613] width 370 height 31
select select "**********"
click at [563, 597] on select "** ****** *****" at bounding box center [748, 613] width 370 height 31
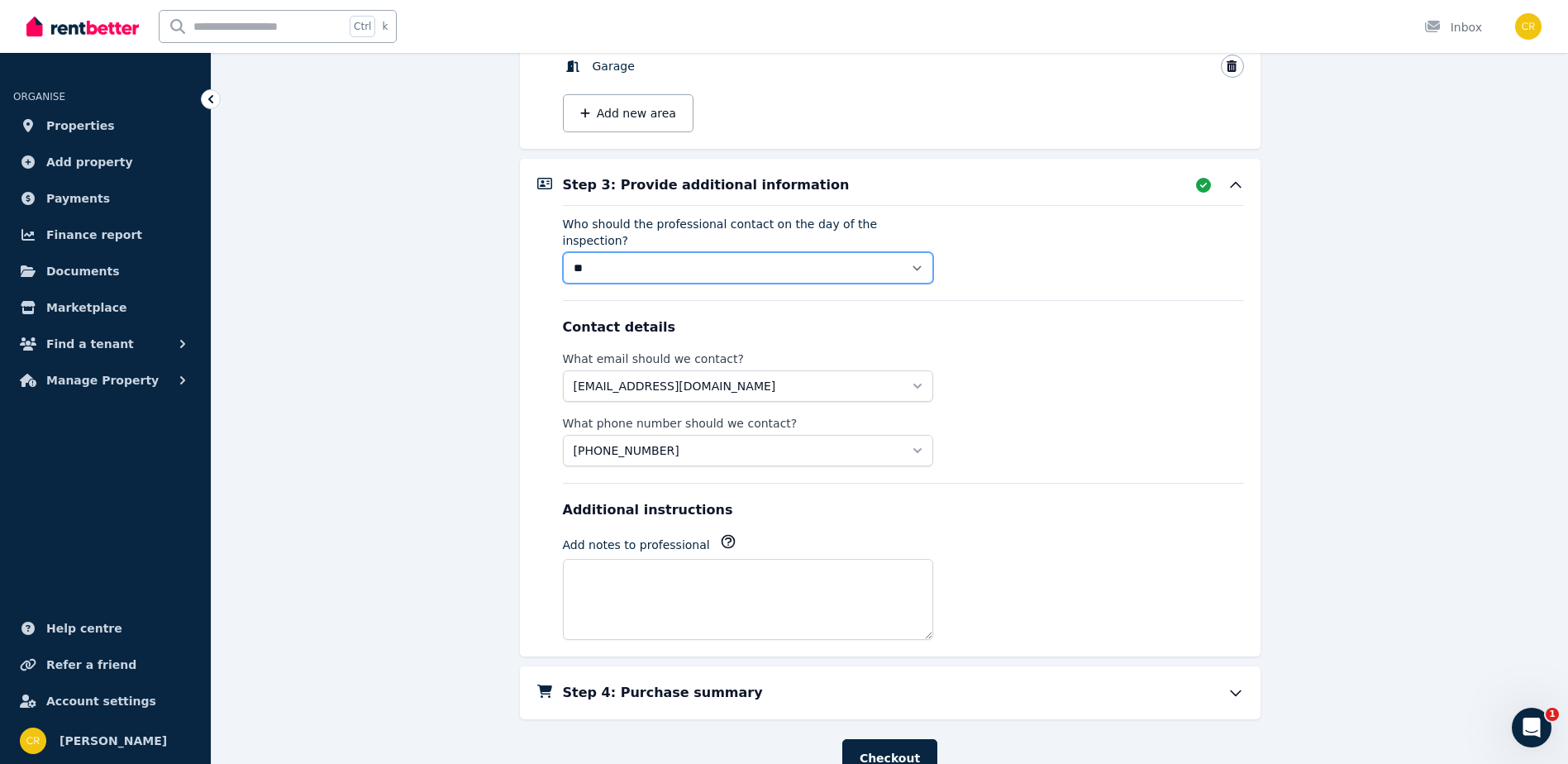
scroll to position [1078, 0]
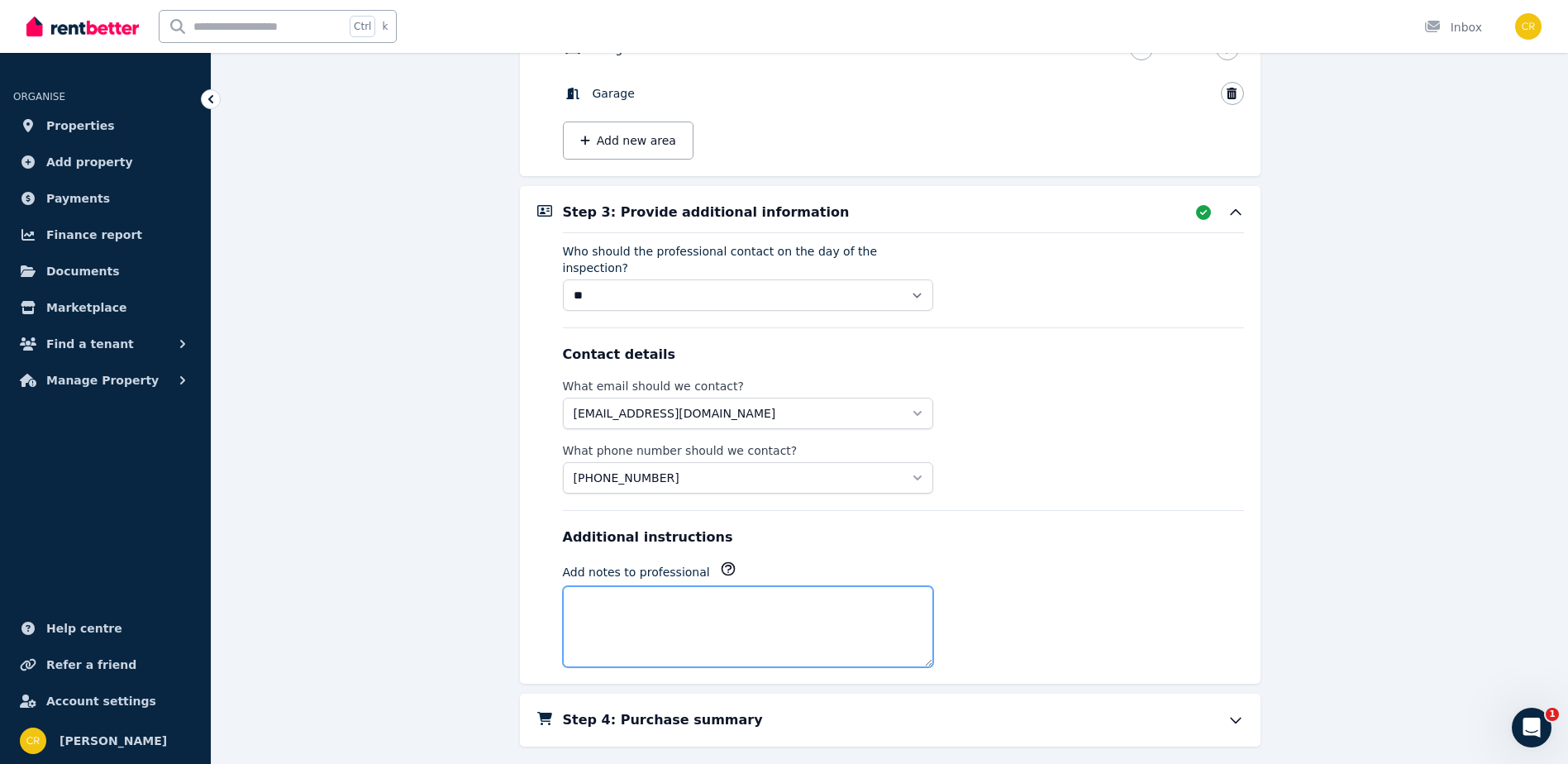
click at [642, 588] on textarea "Add notes to professional" at bounding box center [748, 627] width 370 height 81
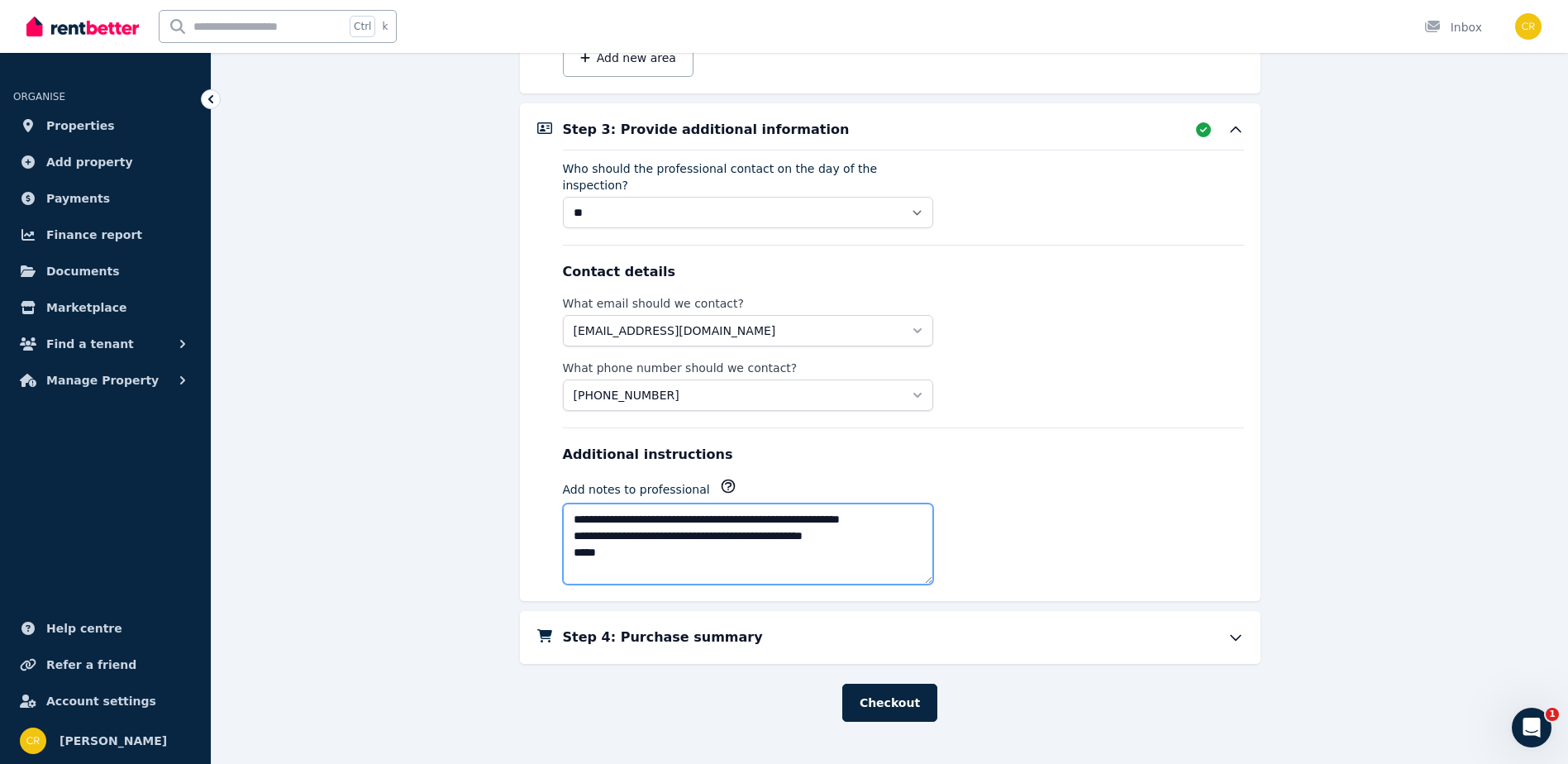
scroll to position [0, 0]
type textarea "**********"
click at [894, 693] on button "Checkout" at bounding box center [890, 703] width 95 height 38
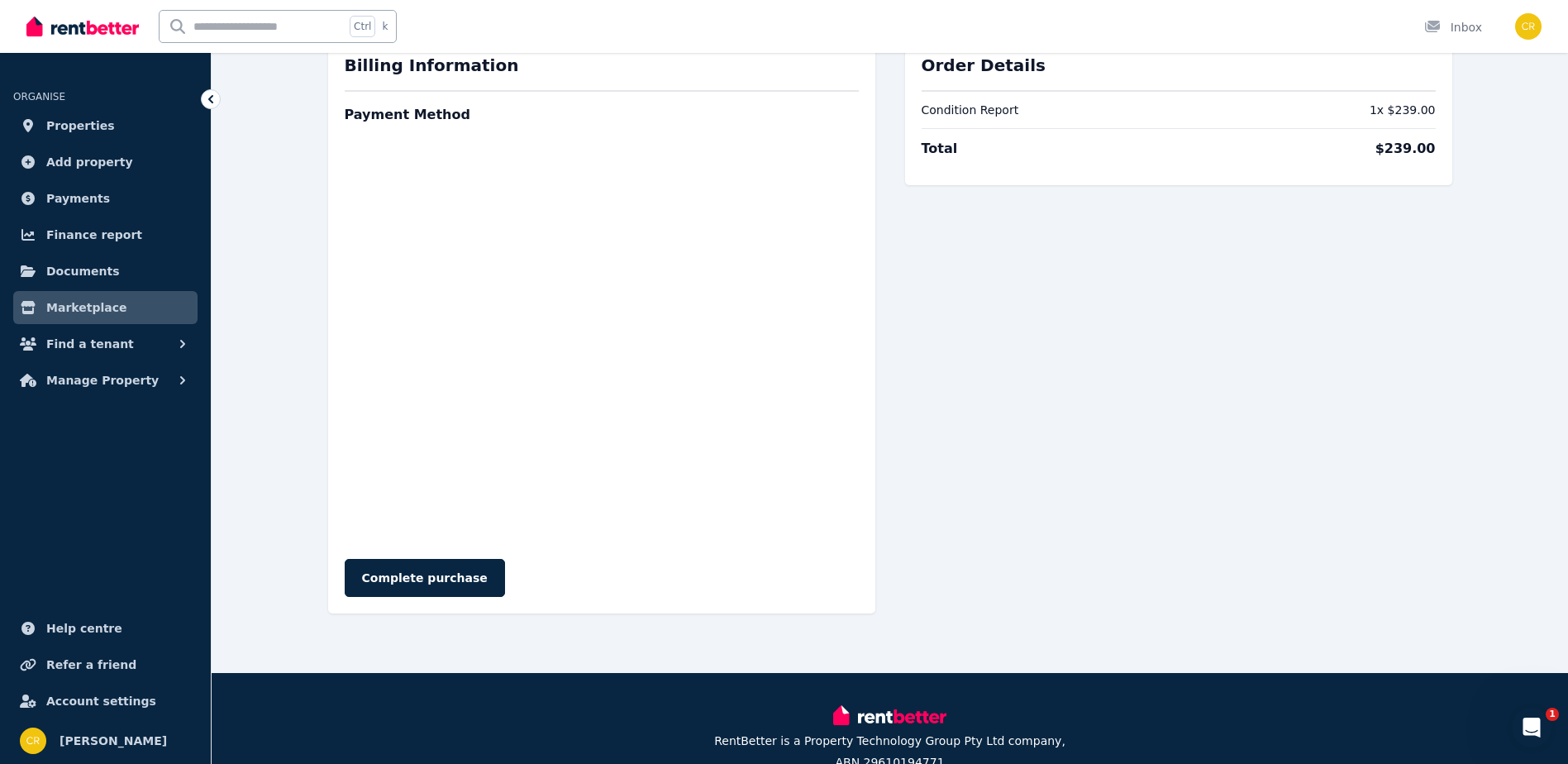
scroll to position [166, 0]
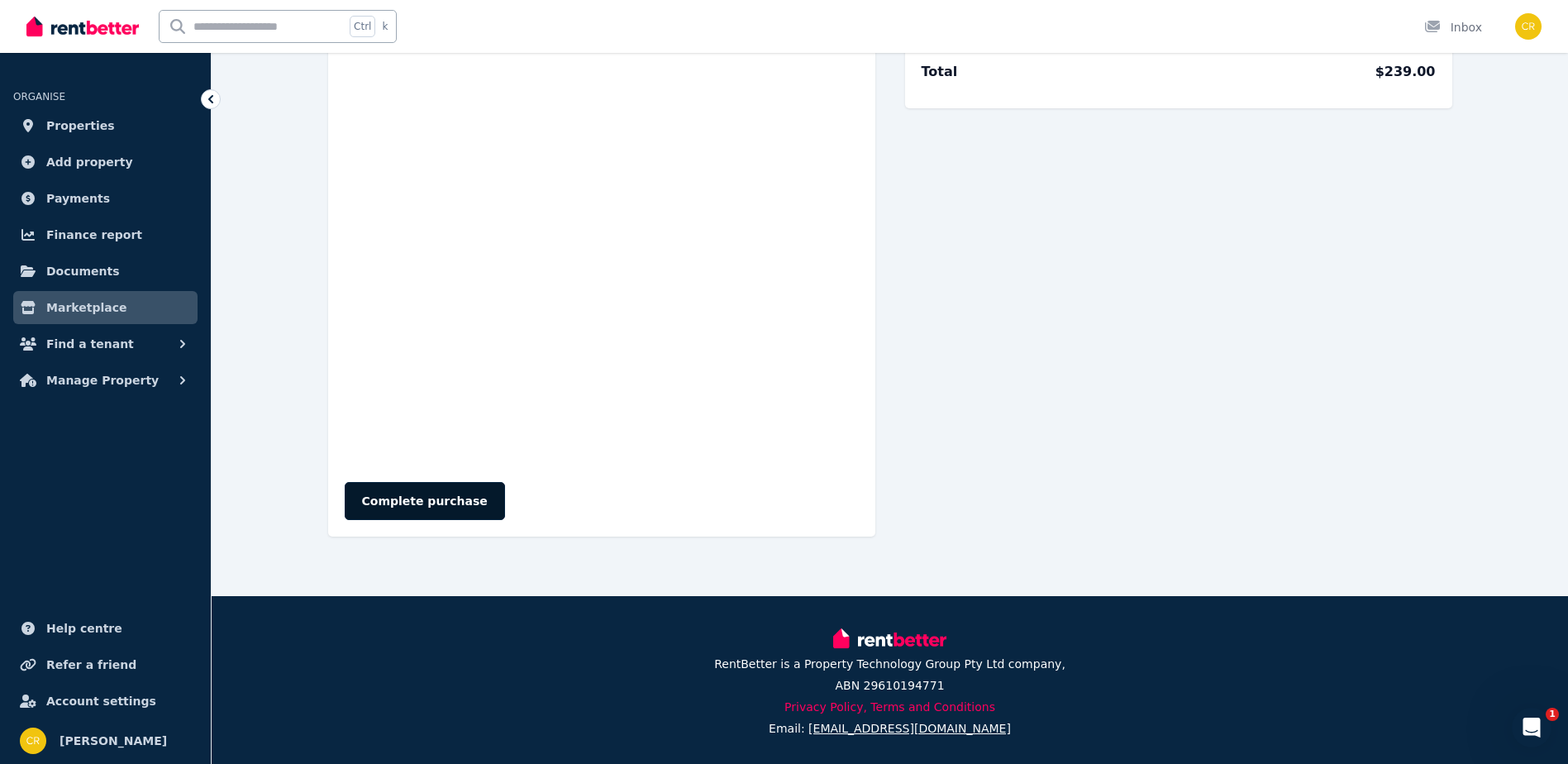
click at [376, 503] on button "Complete purchase" at bounding box center [425, 501] width 161 height 38
